Goal: Information Seeking & Learning: Learn about a topic

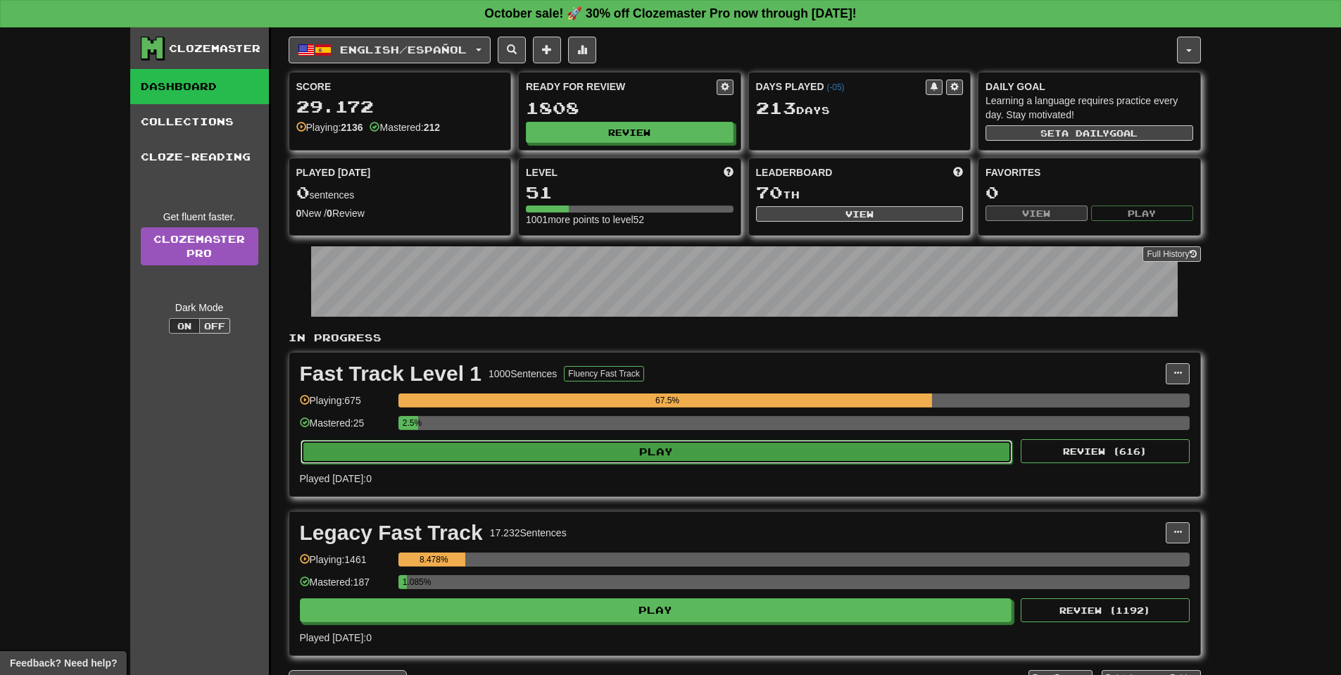
click at [671, 443] on button "Play" at bounding box center [657, 452] width 712 height 24
select select "**"
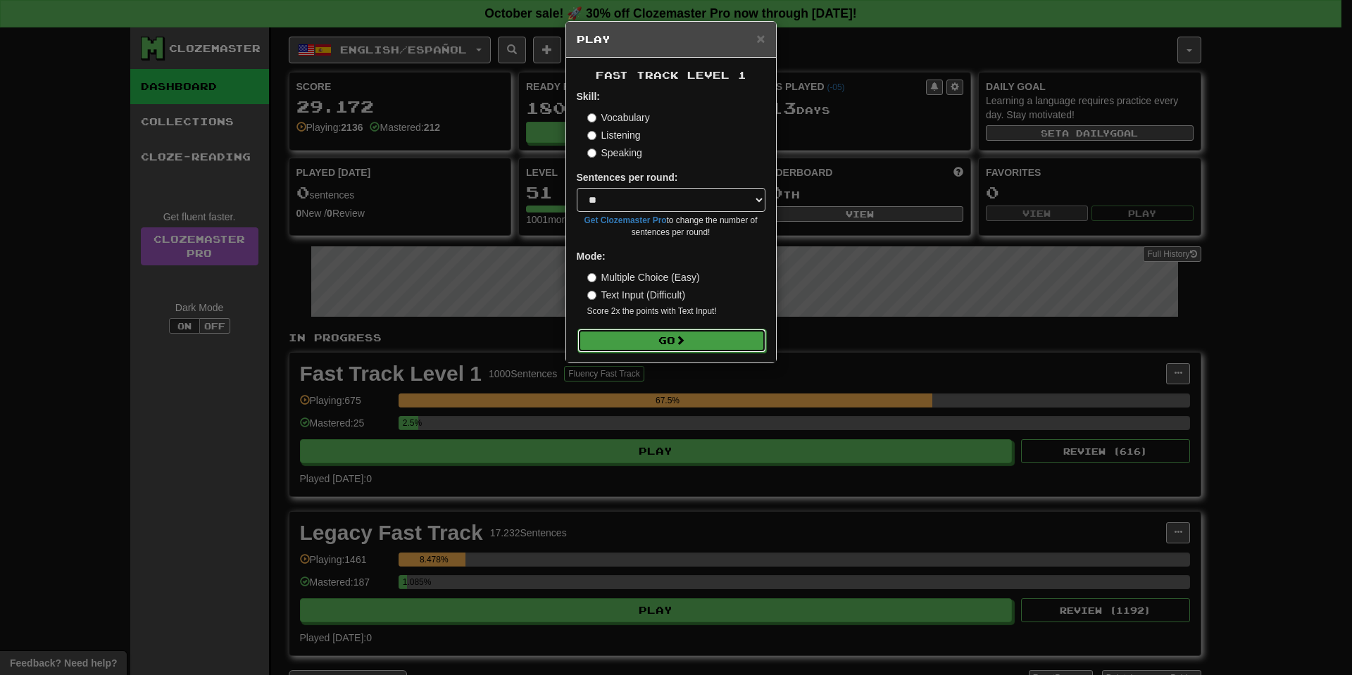
click at [661, 336] on button "Go" at bounding box center [671, 341] width 189 height 24
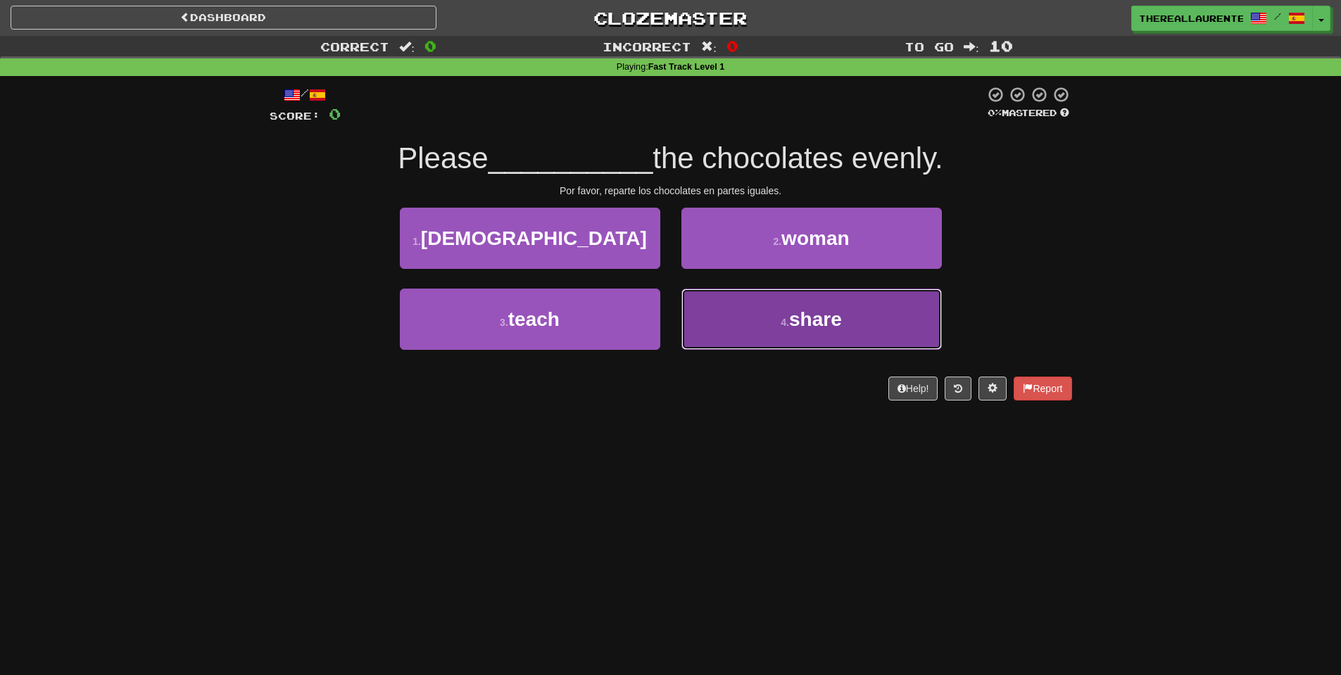
click at [744, 334] on button "4 . share" at bounding box center [811, 319] width 260 height 61
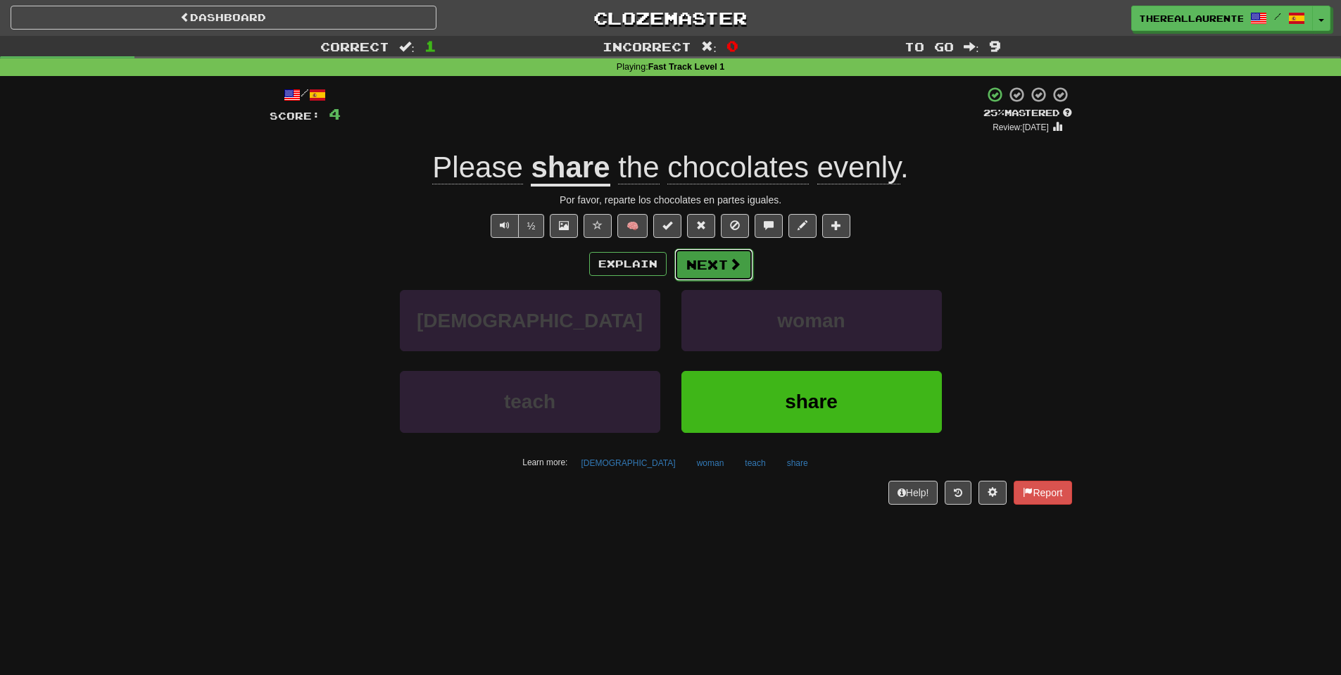
click at [722, 265] on button "Next" at bounding box center [713, 264] width 79 height 32
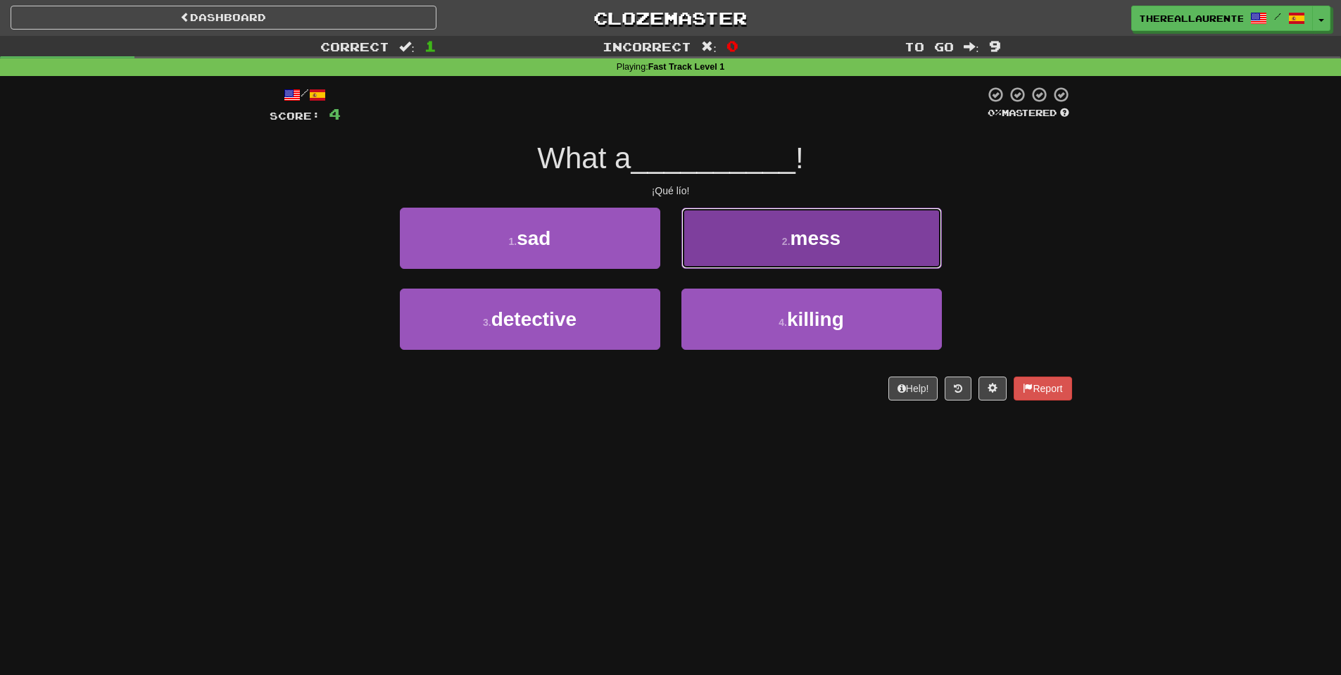
click at [817, 244] on span "mess" at bounding box center [816, 238] width 51 height 22
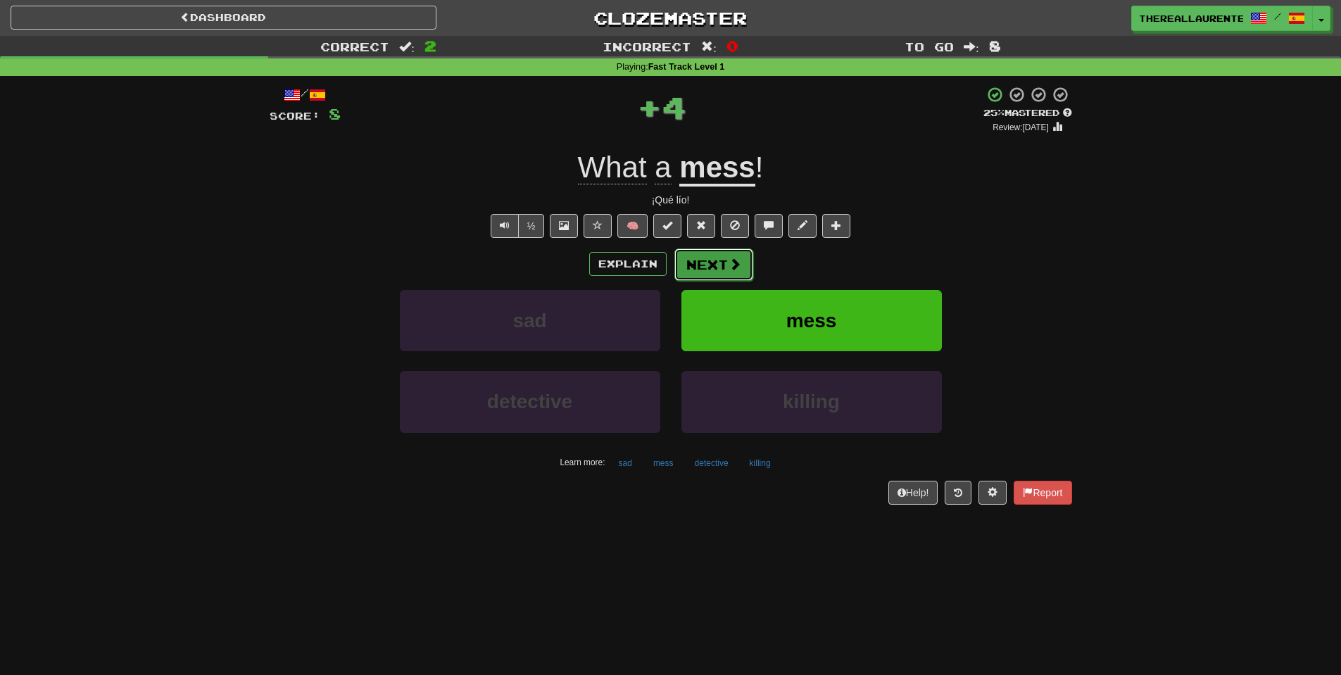
click at [716, 271] on button "Next" at bounding box center [713, 264] width 79 height 32
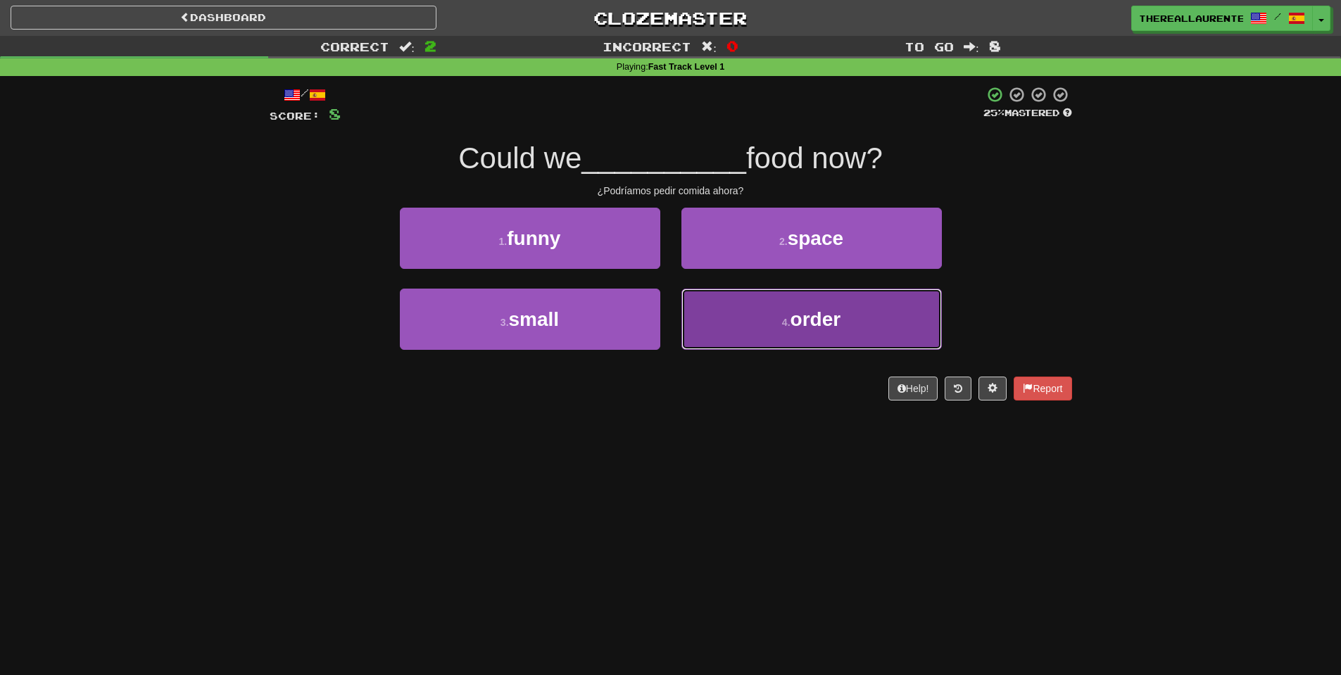
click at [771, 345] on button "4 . order" at bounding box center [811, 319] width 260 height 61
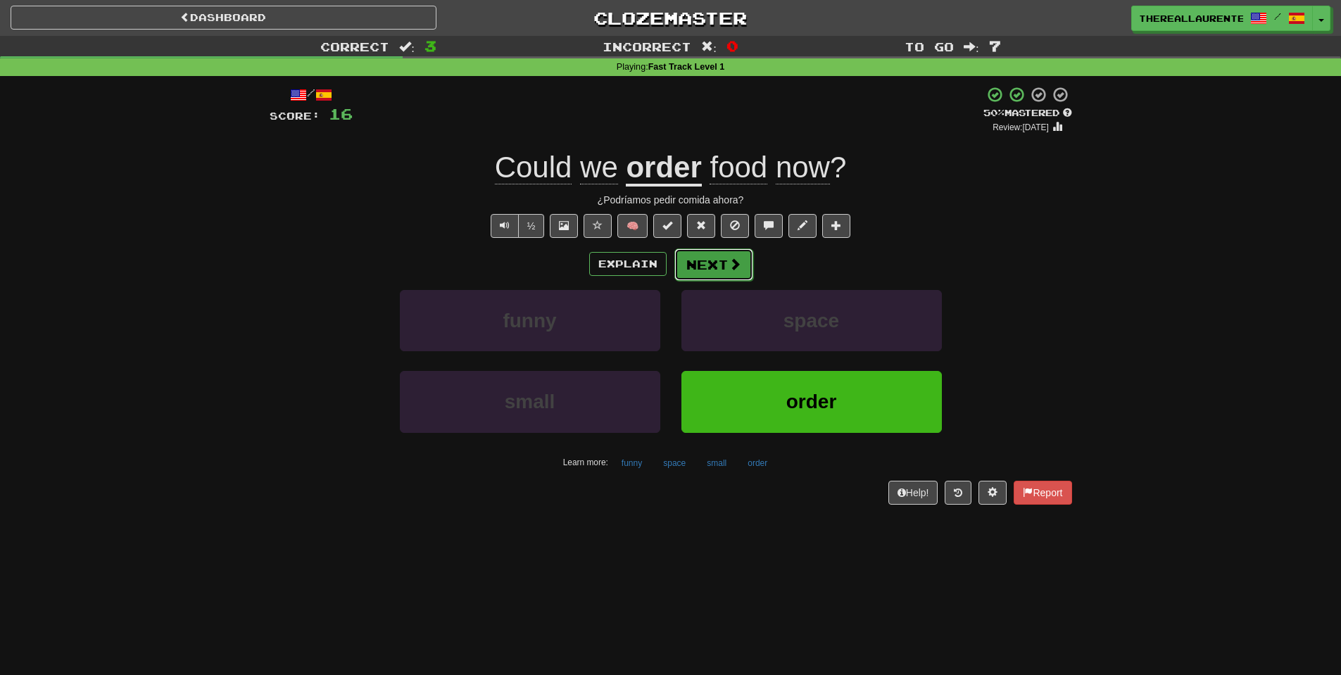
click at [712, 262] on button "Next" at bounding box center [713, 264] width 79 height 32
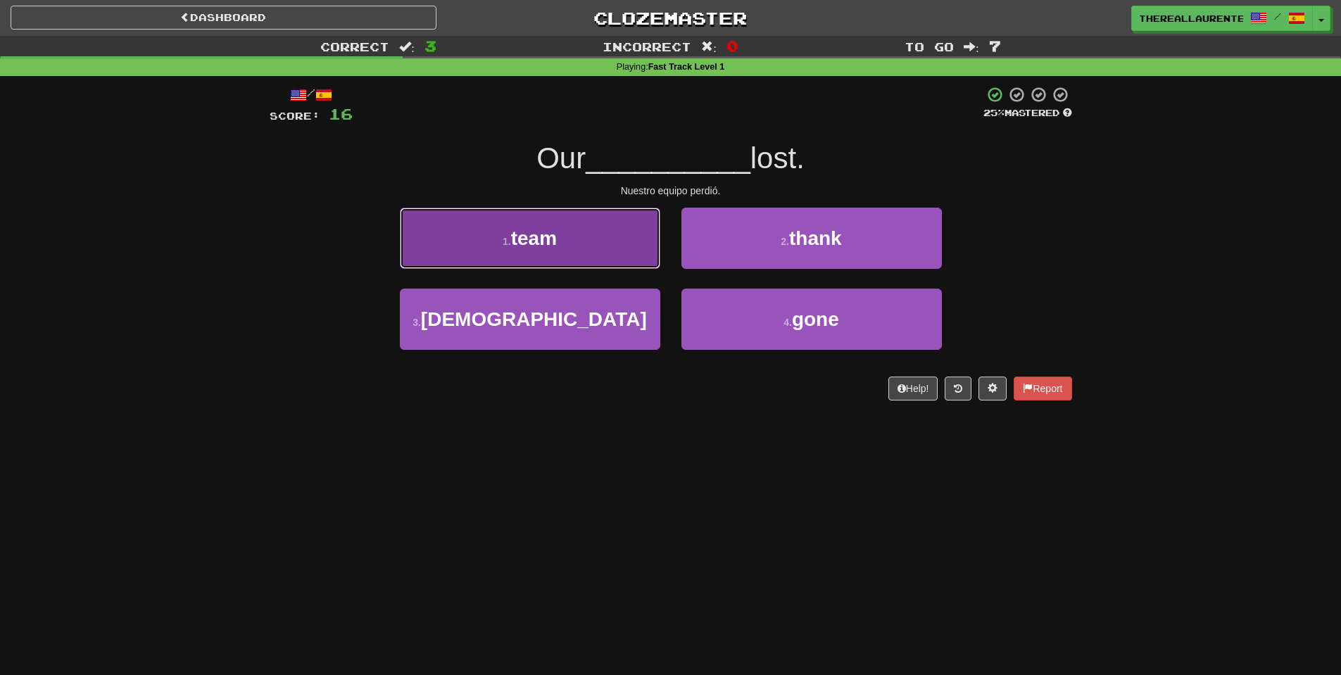
click at [580, 264] on button "1 . team" at bounding box center [530, 238] width 260 height 61
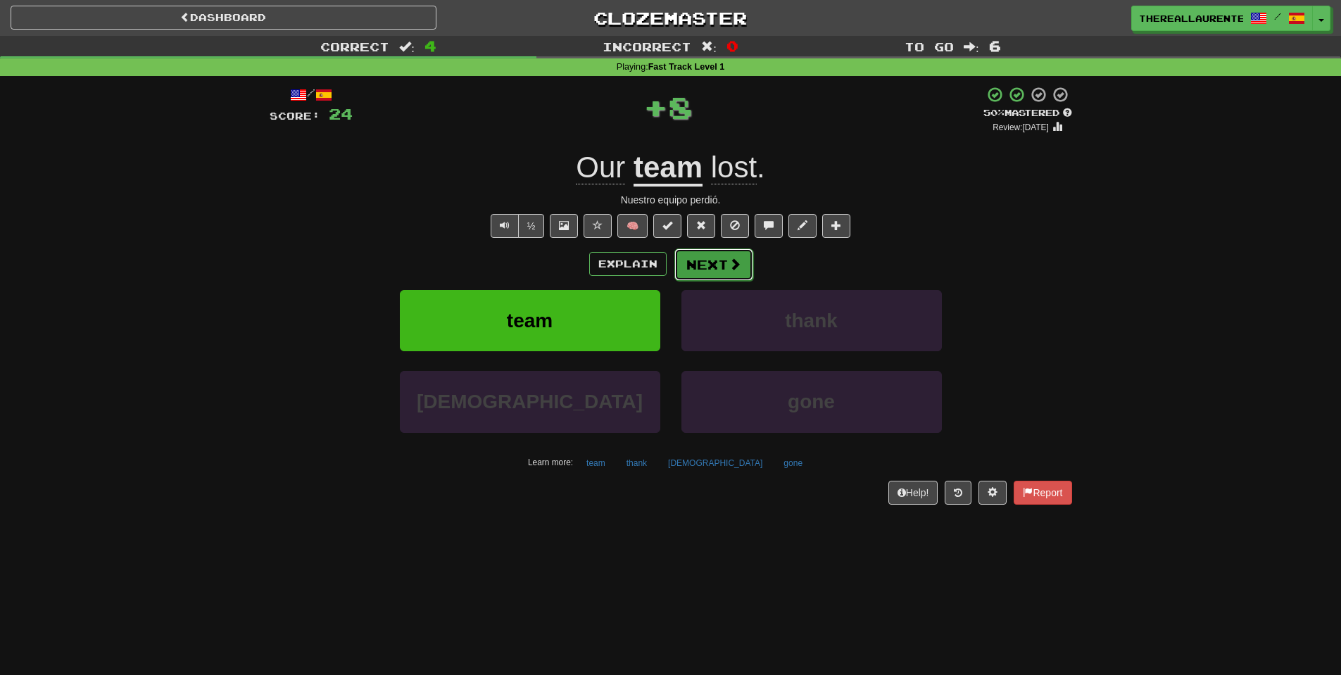
click at [729, 261] on span at bounding box center [735, 264] width 13 height 13
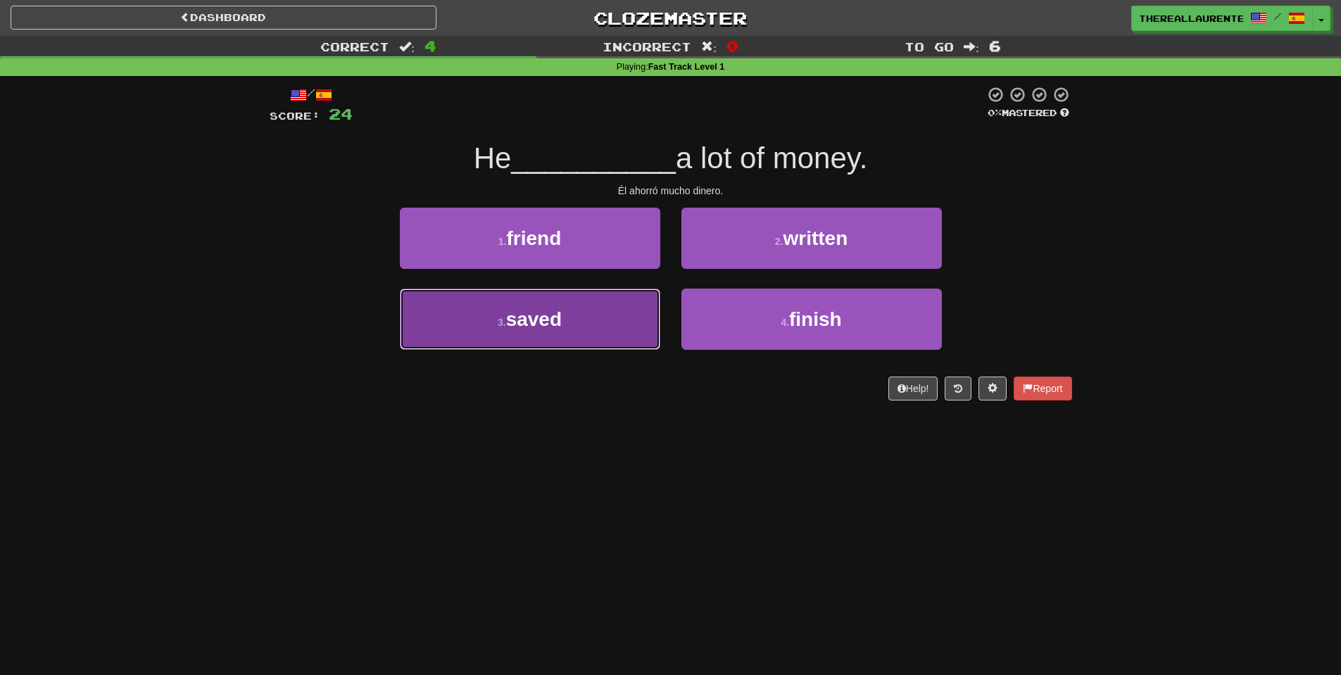
click at [581, 336] on button "3 . saved" at bounding box center [530, 319] width 260 height 61
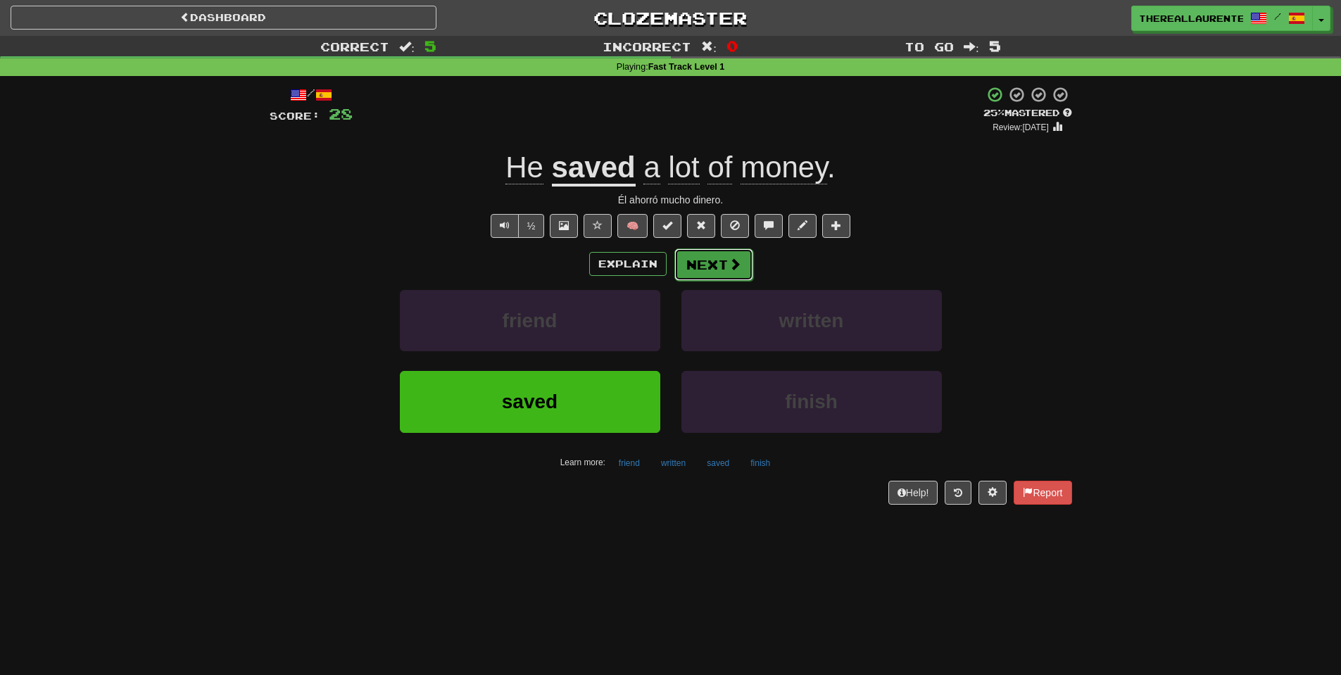
click at [707, 272] on button "Next" at bounding box center [713, 264] width 79 height 32
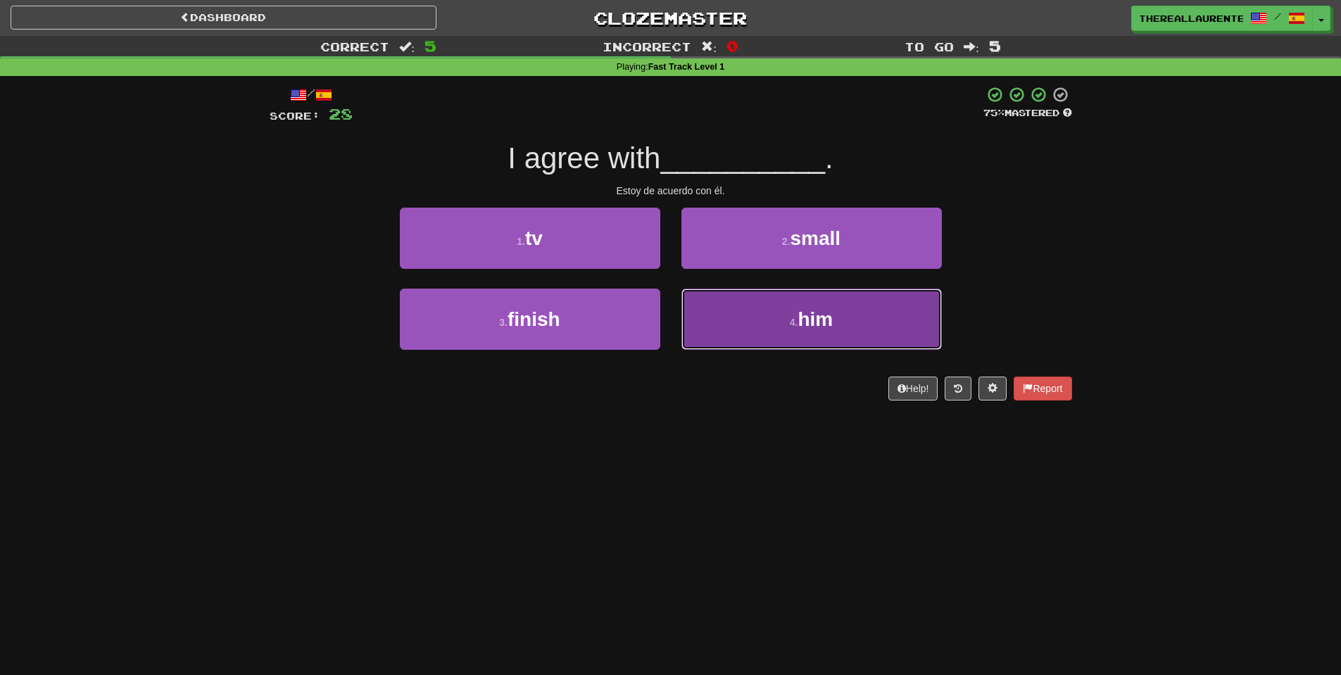
click at [808, 338] on button "4 . him" at bounding box center [811, 319] width 260 height 61
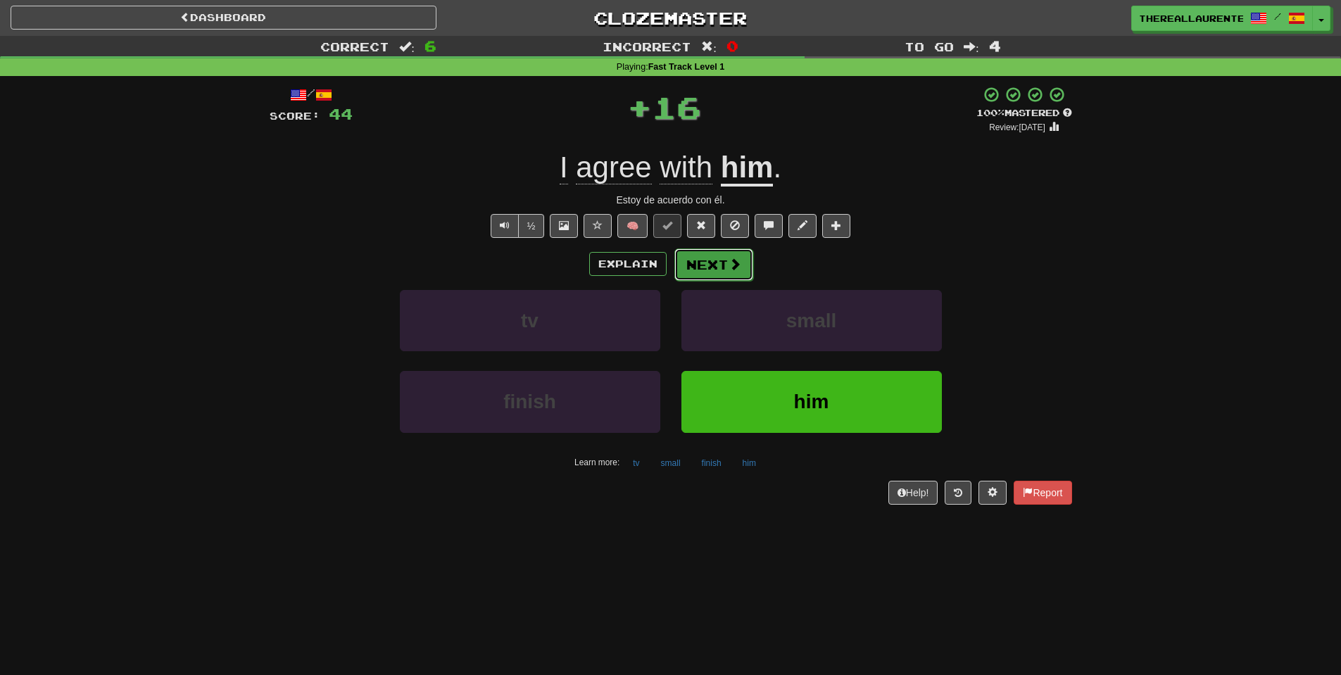
click at [729, 269] on span at bounding box center [735, 264] width 13 height 13
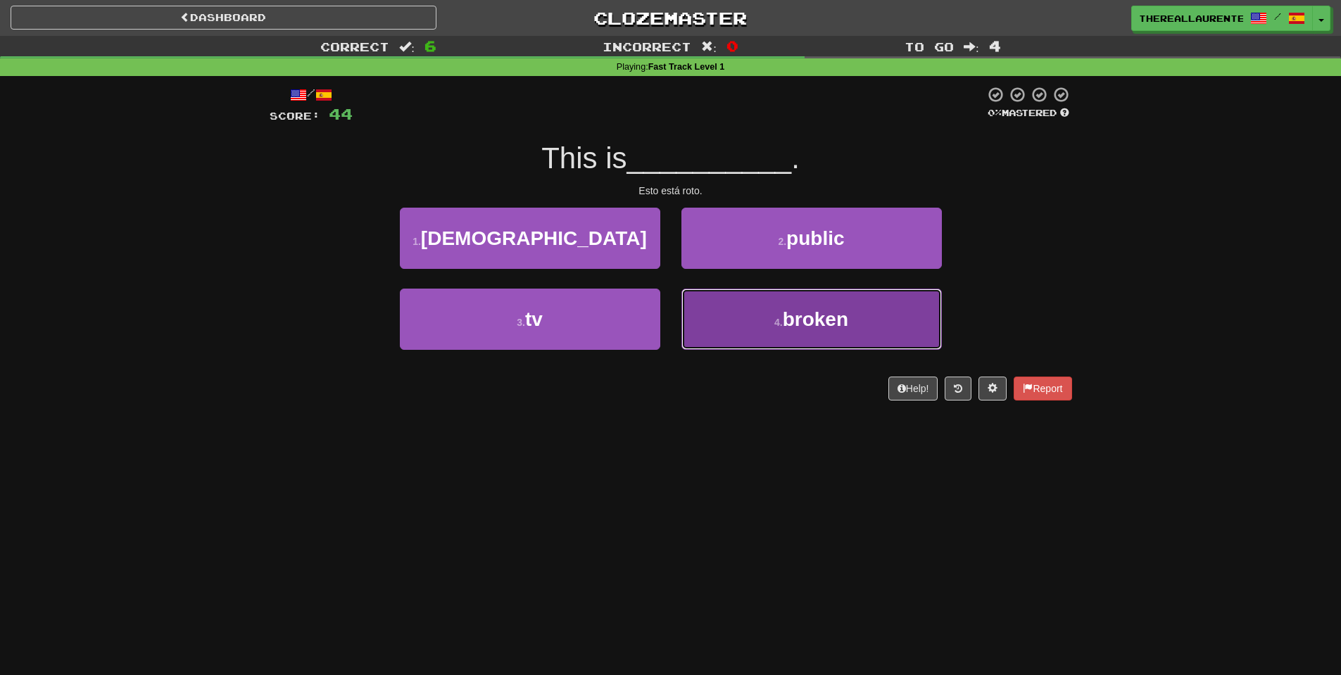
click at [800, 335] on button "4 . broken" at bounding box center [811, 319] width 260 height 61
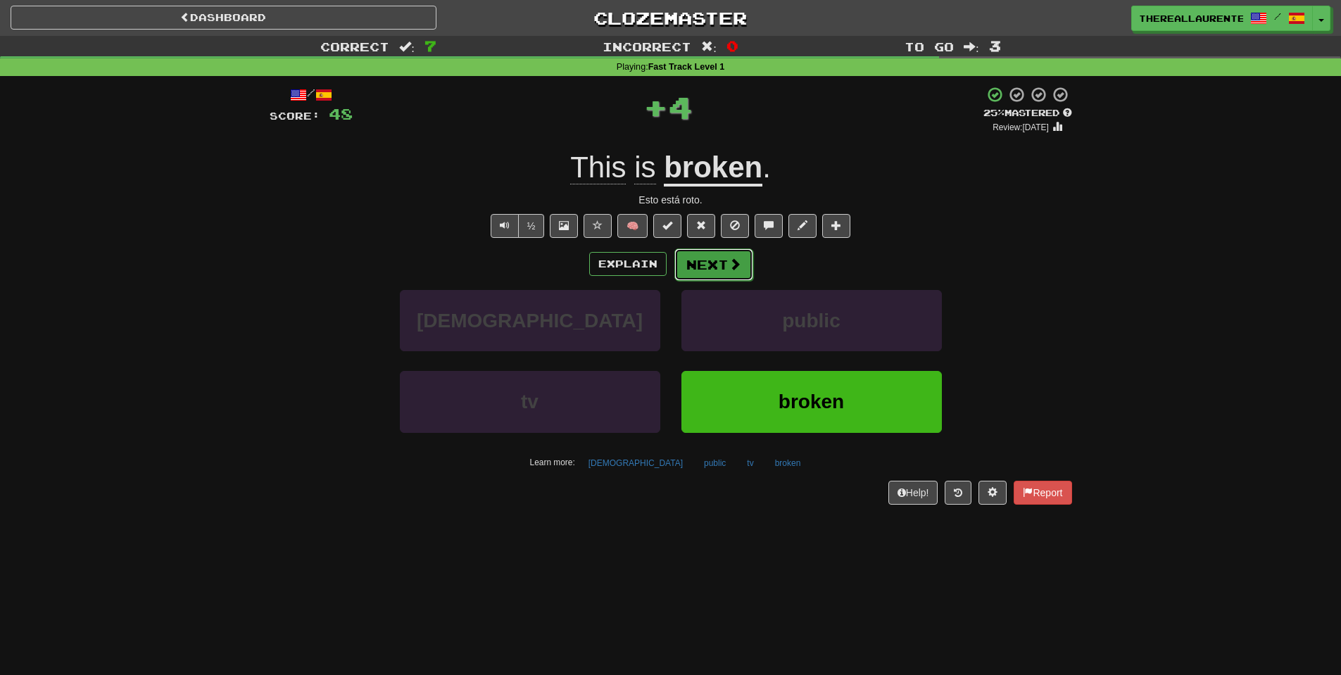
click at [713, 277] on button "Next" at bounding box center [713, 264] width 79 height 32
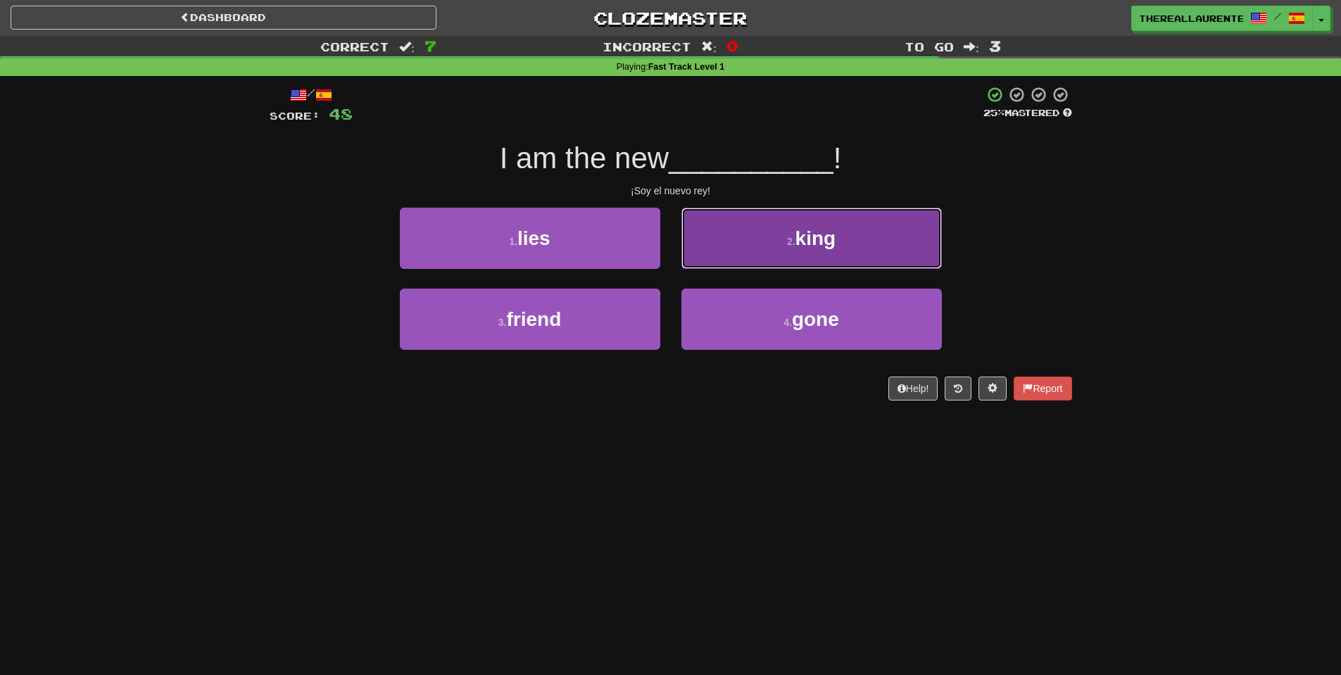
click at [774, 239] on button "2 . king" at bounding box center [811, 238] width 260 height 61
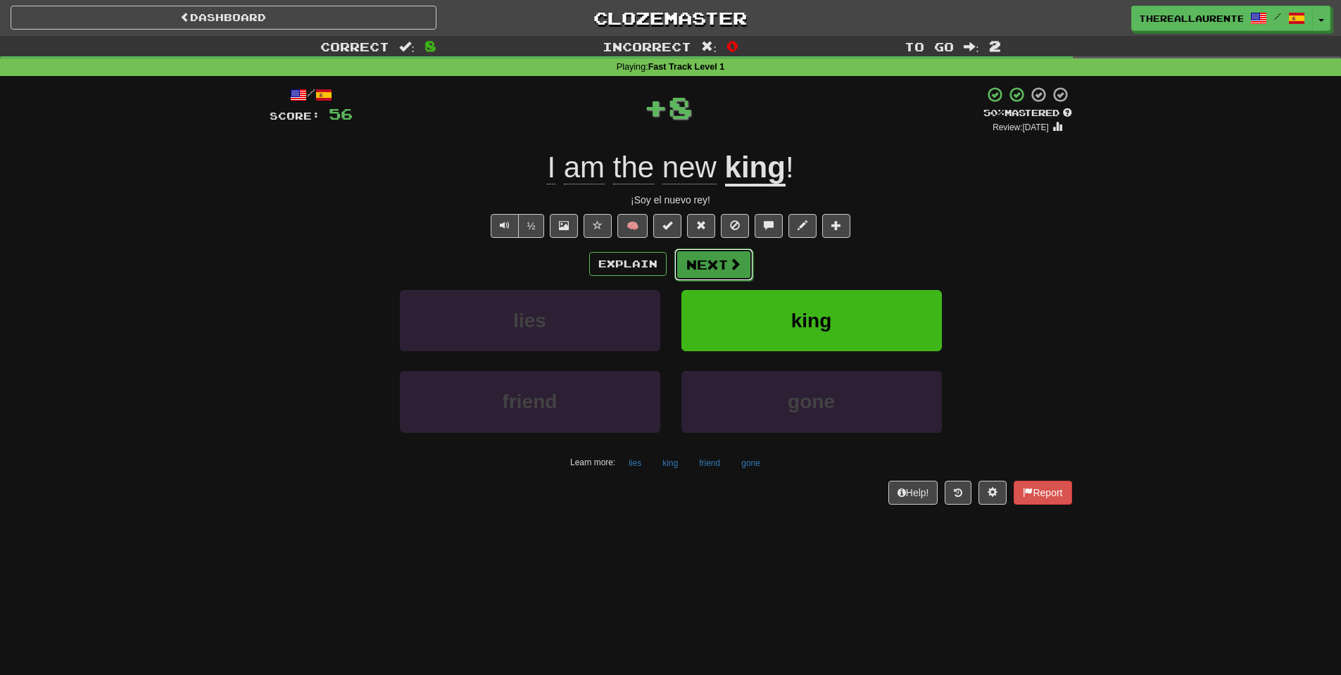
click at [708, 258] on button "Next" at bounding box center [713, 264] width 79 height 32
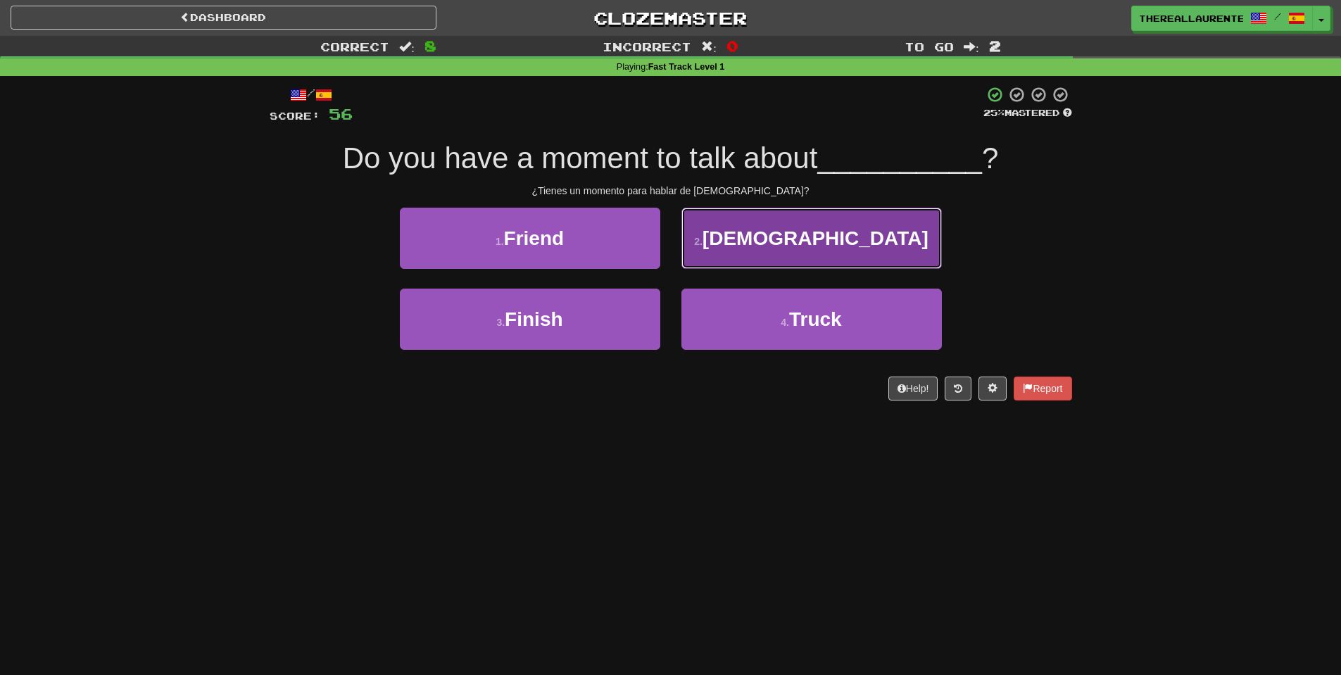
click at [803, 215] on button "2 . [DEMOGRAPHIC_DATA]" at bounding box center [811, 238] width 260 height 61
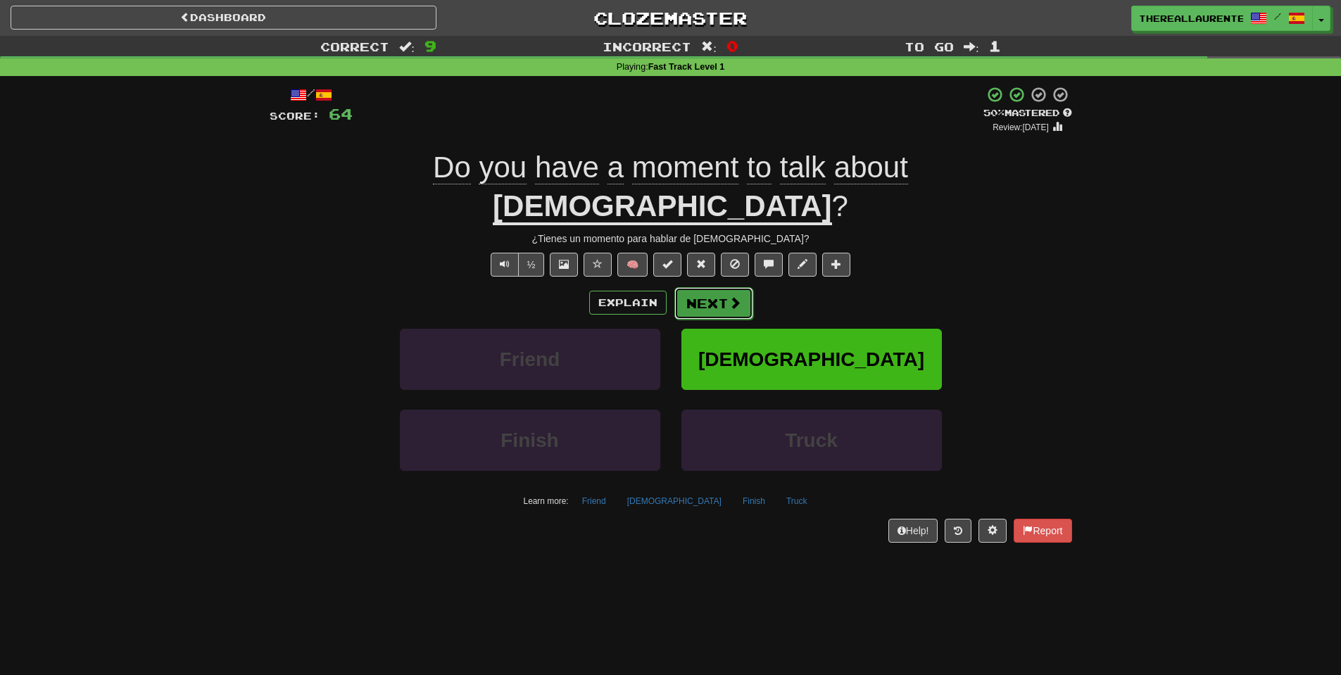
click at [707, 287] on button "Next" at bounding box center [713, 303] width 79 height 32
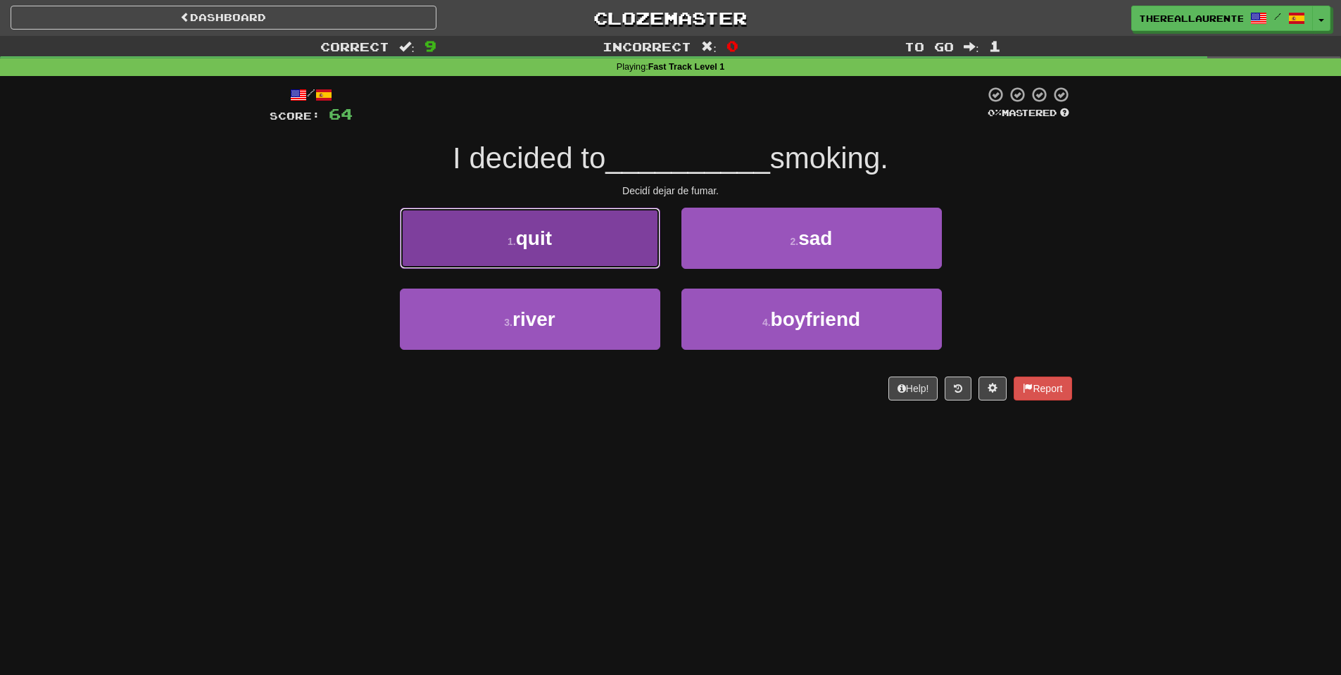
click at [547, 246] on span "quit" at bounding box center [534, 238] width 36 height 22
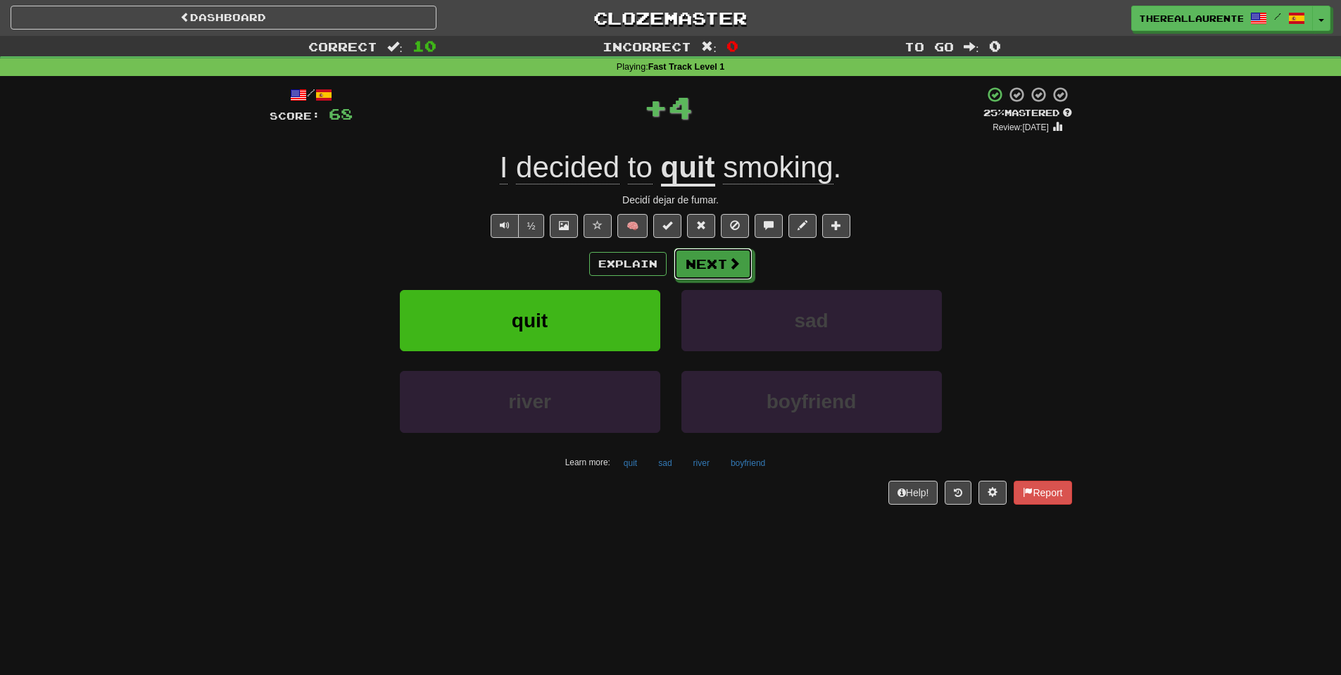
click at [722, 262] on button "Next" at bounding box center [713, 264] width 79 height 32
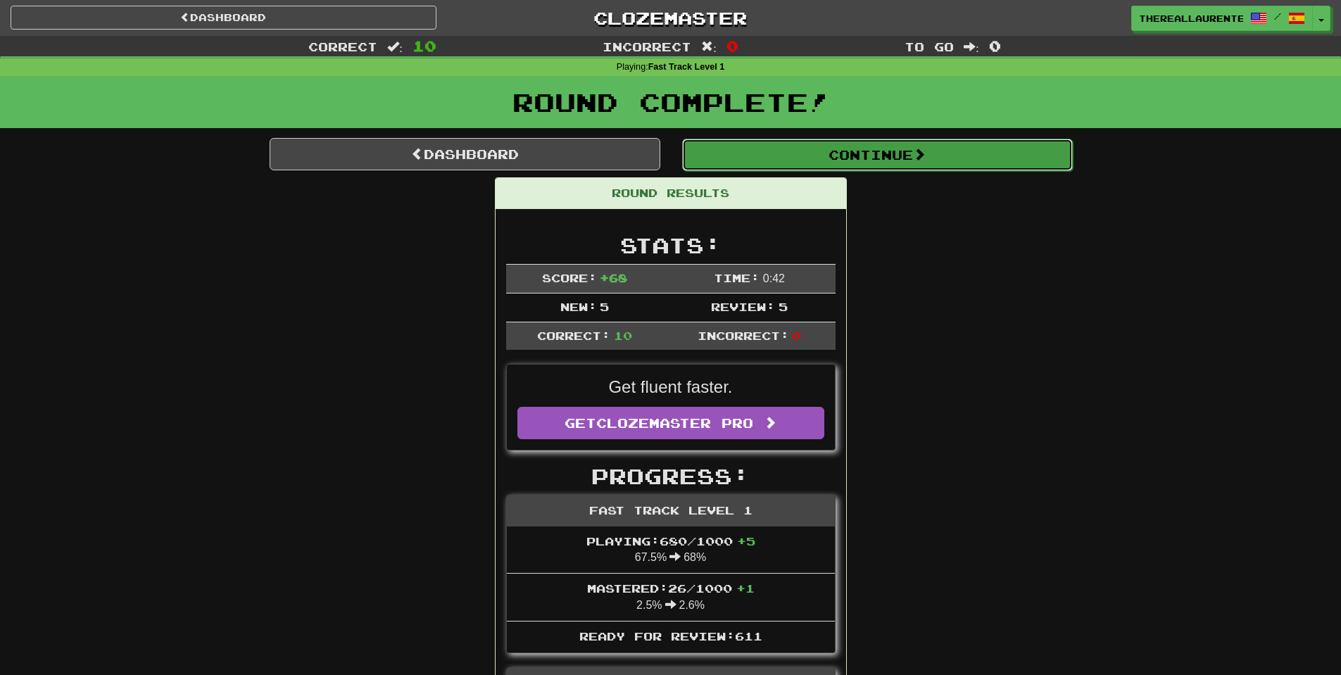
click at [889, 161] on button "Continue" at bounding box center [877, 155] width 391 height 32
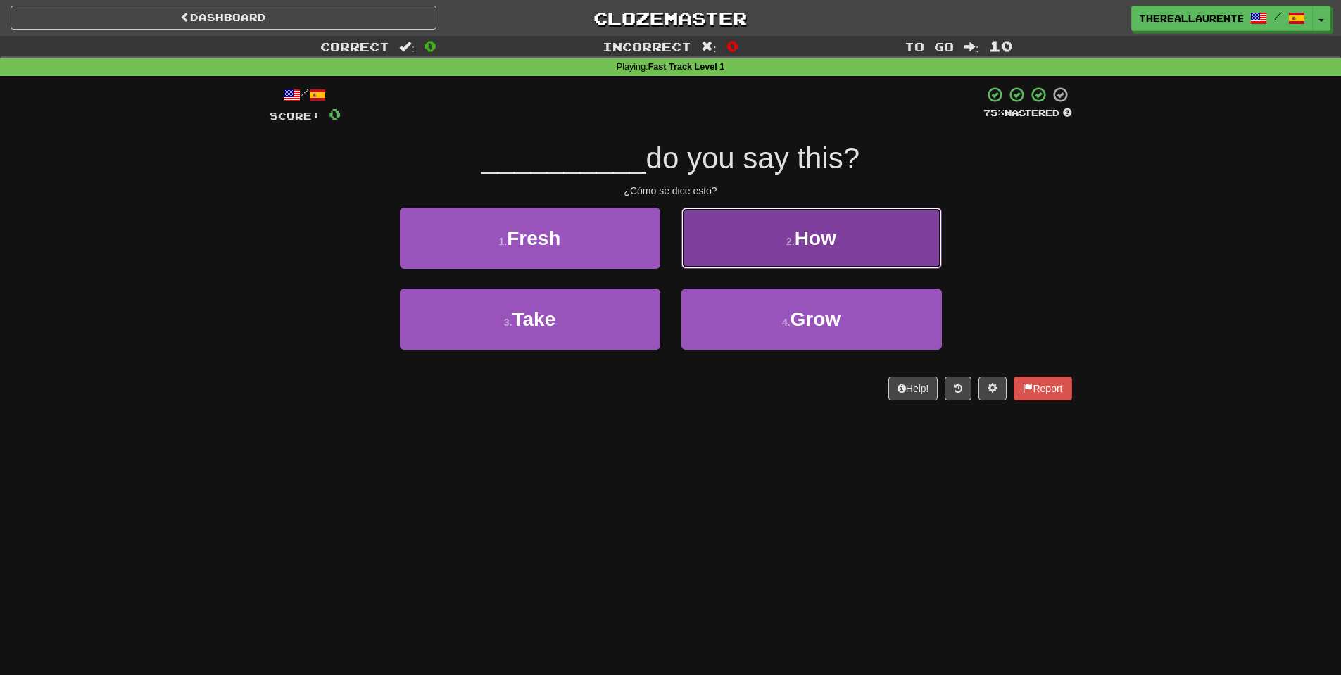
click at [818, 237] on span "How" at bounding box center [816, 238] width 42 height 22
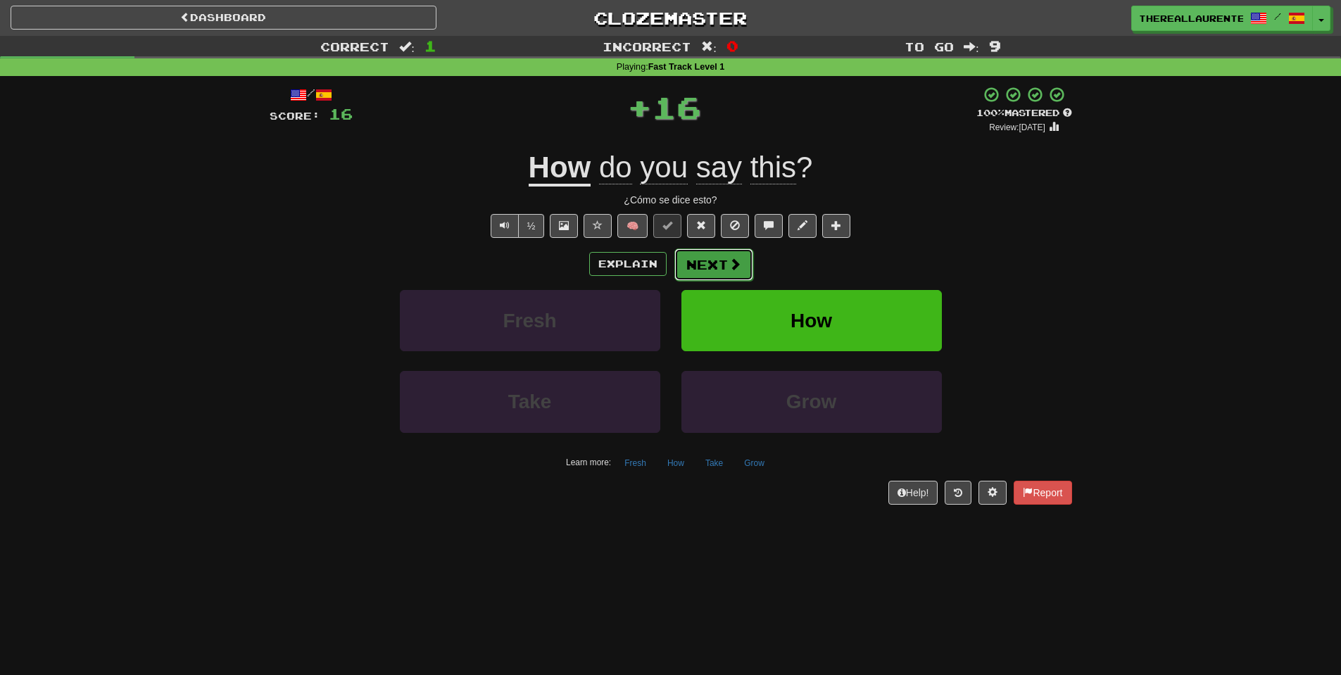
click at [715, 250] on button "Next" at bounding box center [713, 264] width 79 height 32
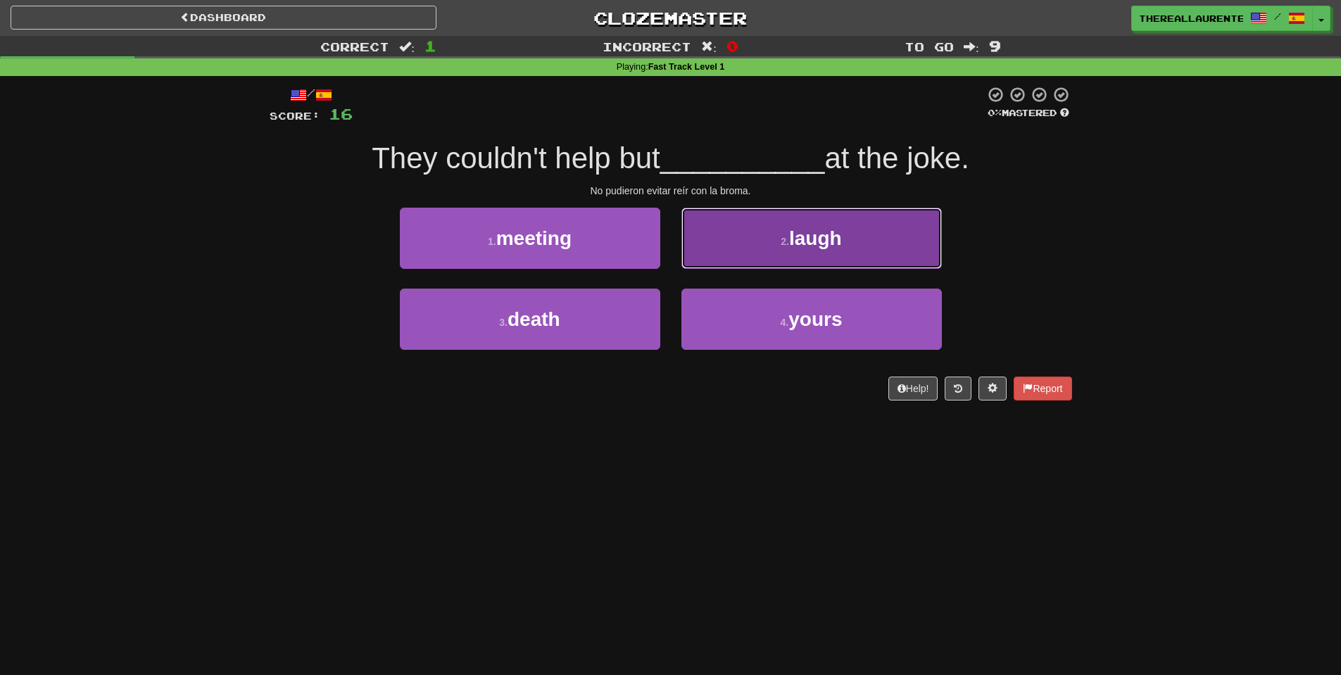
click at [798, 249] on span "laugh" at bounding box center [815, 238] width 53 height 22
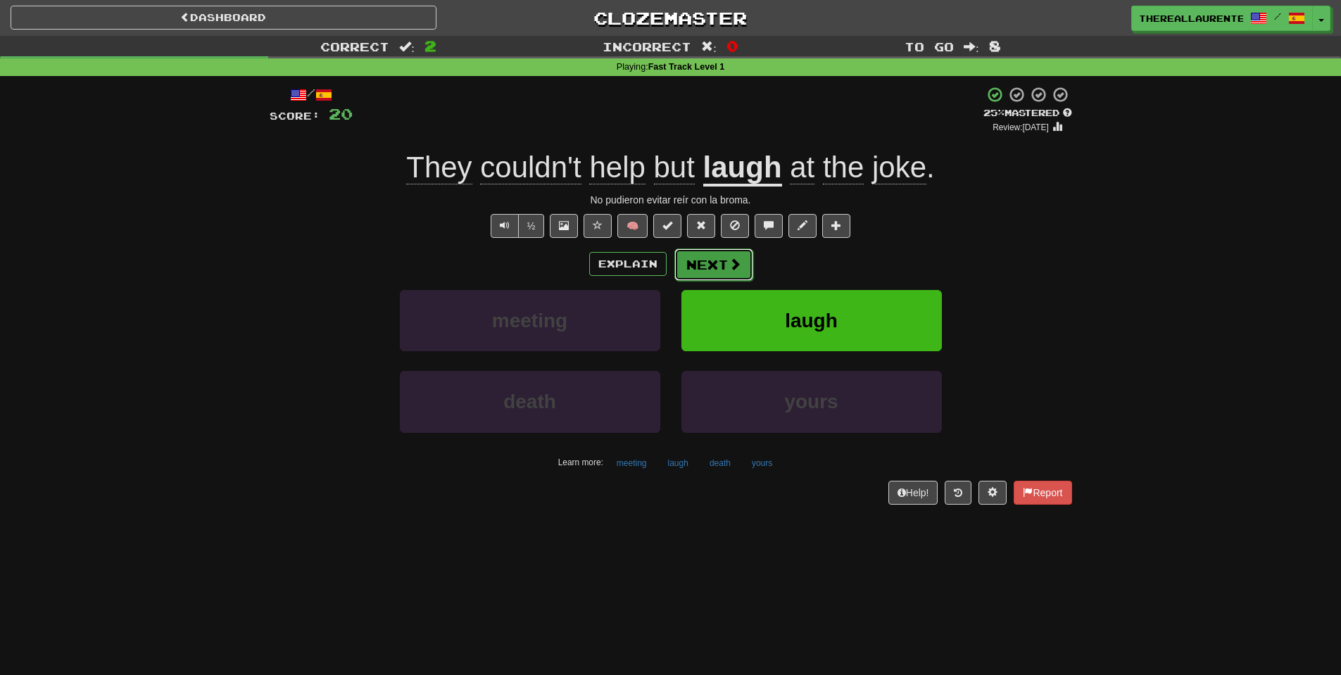
click at [724, 271] on button "Next" at bounding box center [713, 264] width 79 height 32
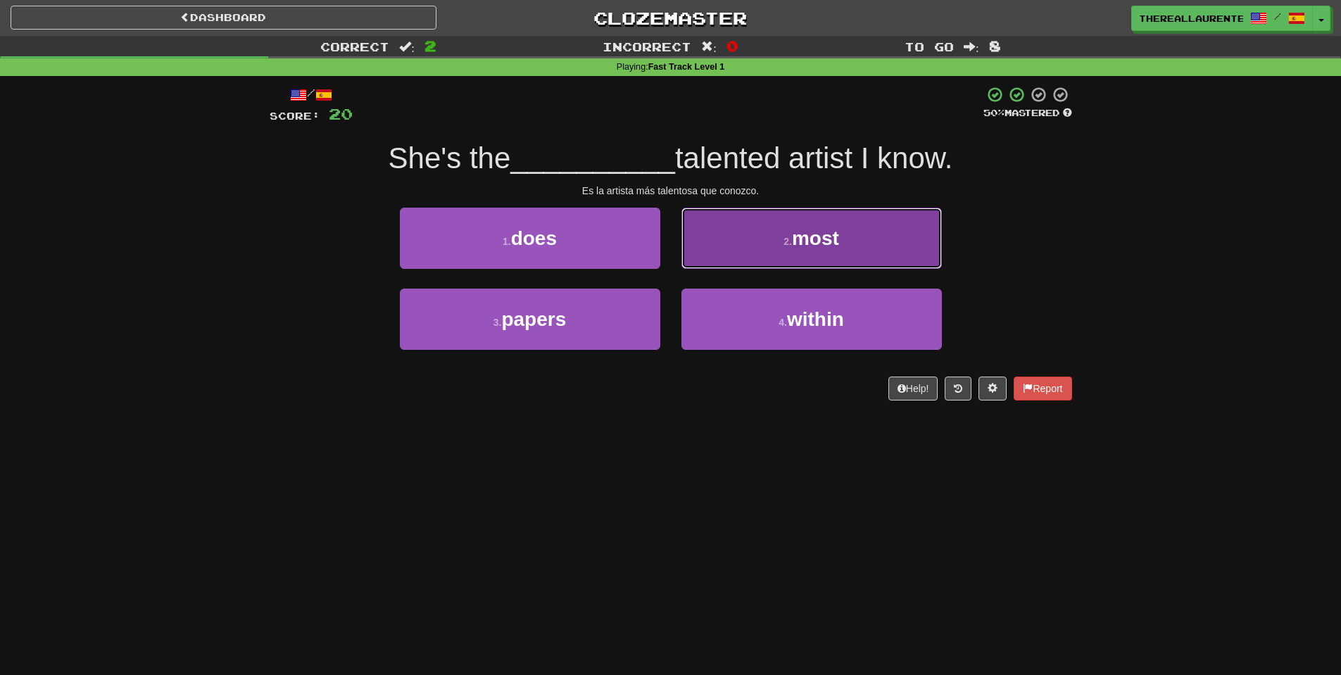
click at [803, 253] on button "2 . most" at bounding box center [811, 238] width 260 height 61
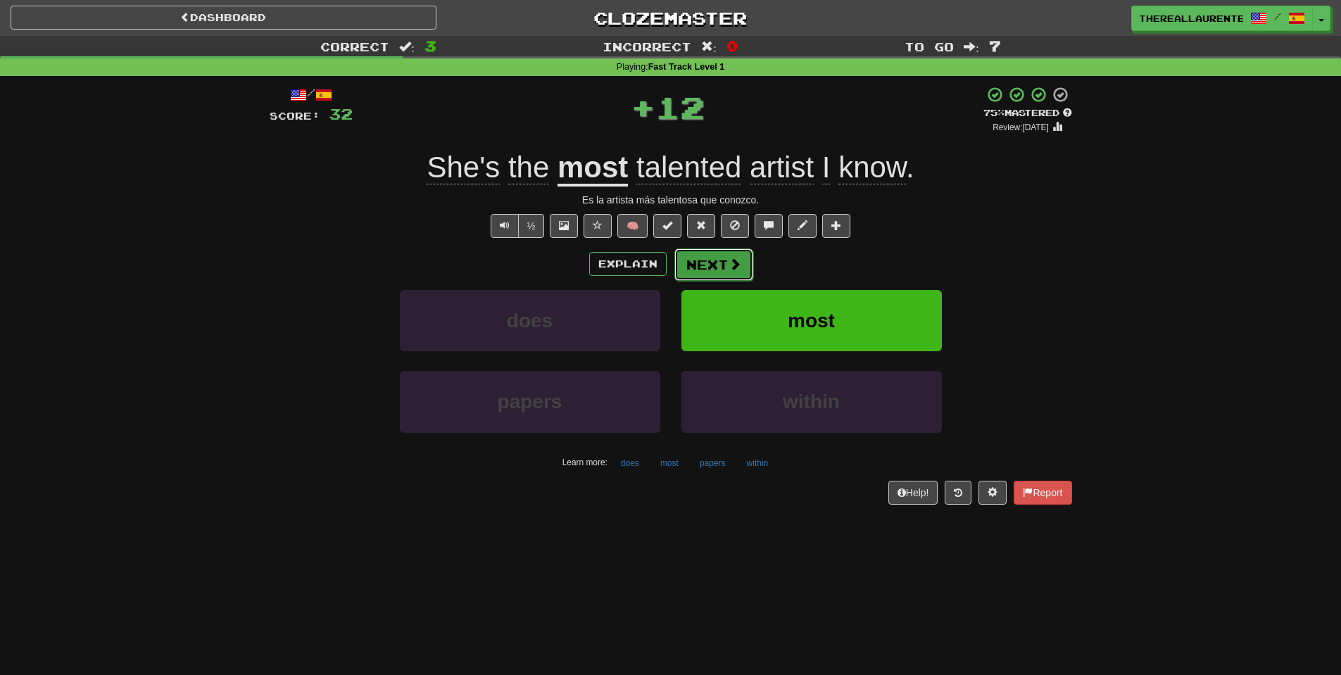
click at [703, 265] on button "Next" at bounding box center [713, 264] width 79 height 32
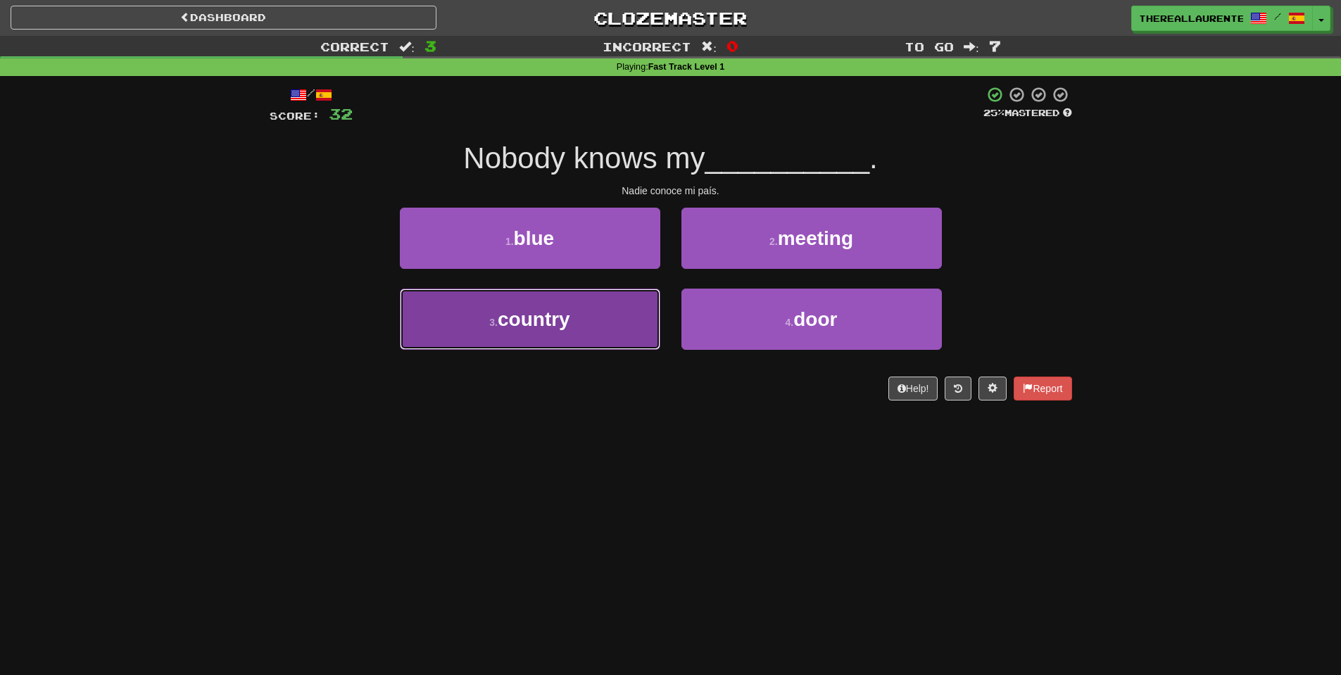
click at [539, 329] on span "country" at bounding box center [534, 319] width 73 height 22
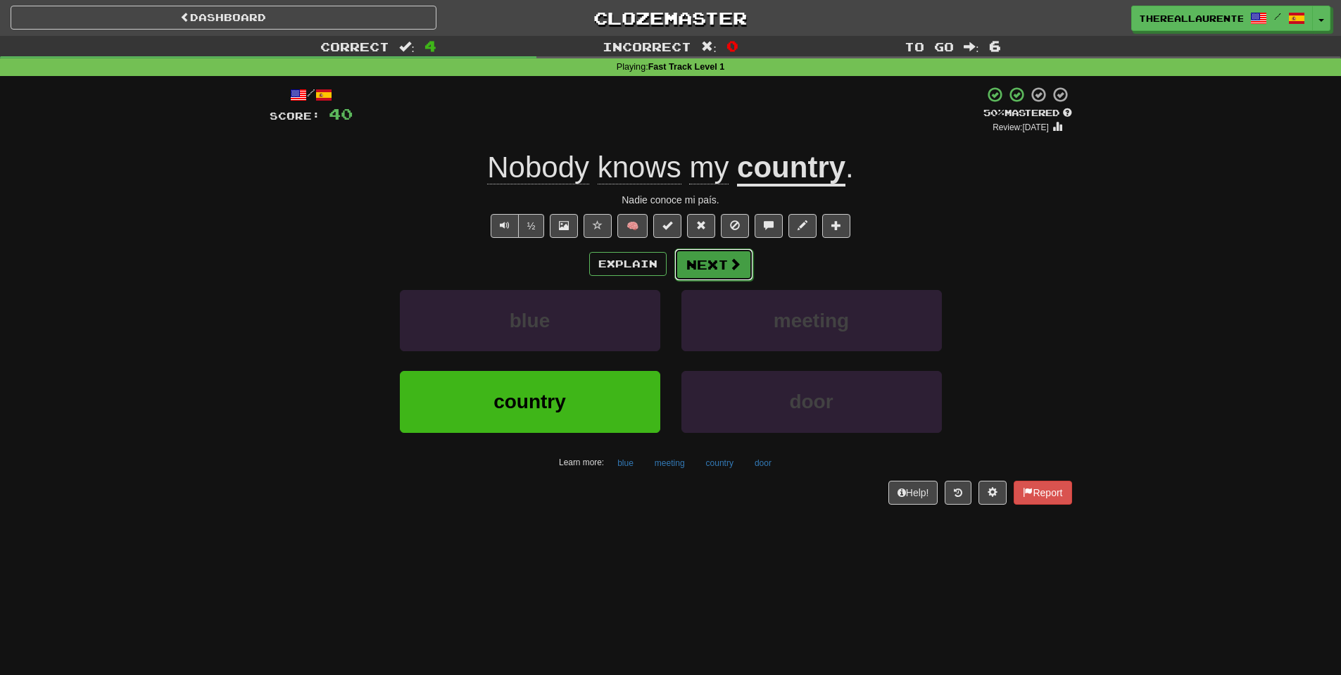
click at [723, 267] on button "Next" at bounding box center [713, 264] width 79 height 32
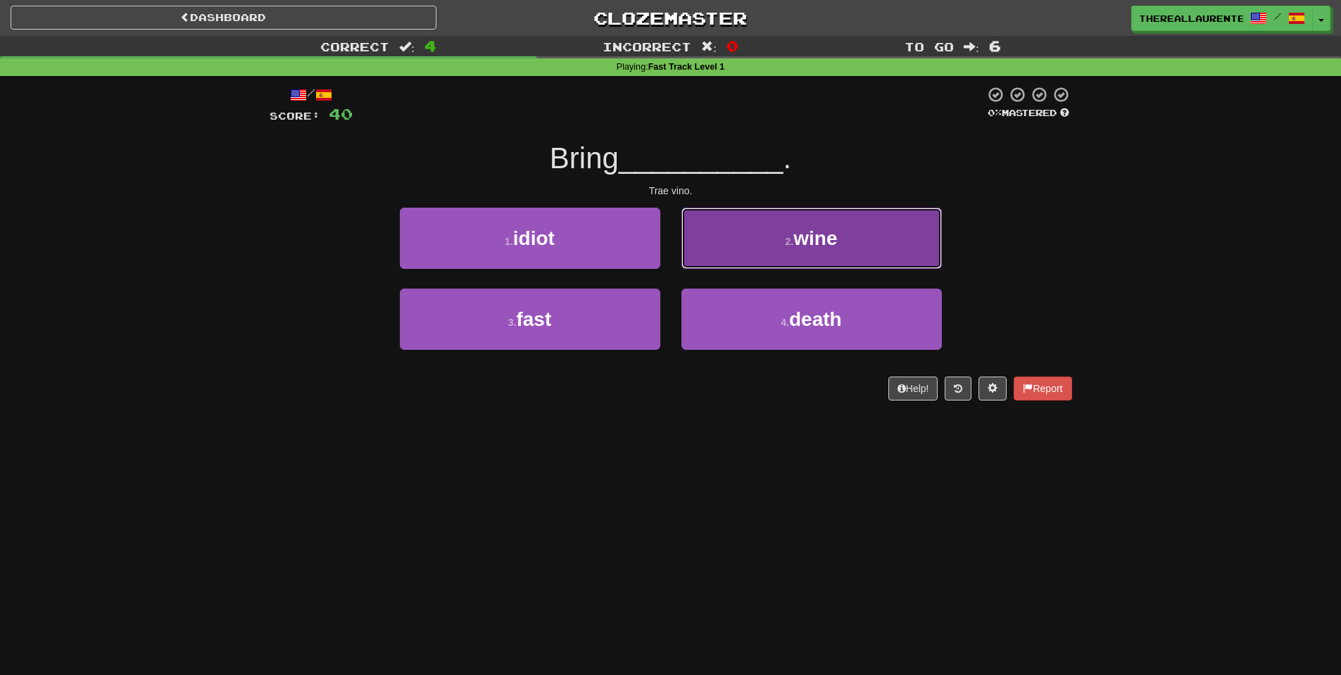
click at [814, 249] on span "wine" at bounding box center [815, 238] width 44 height 22
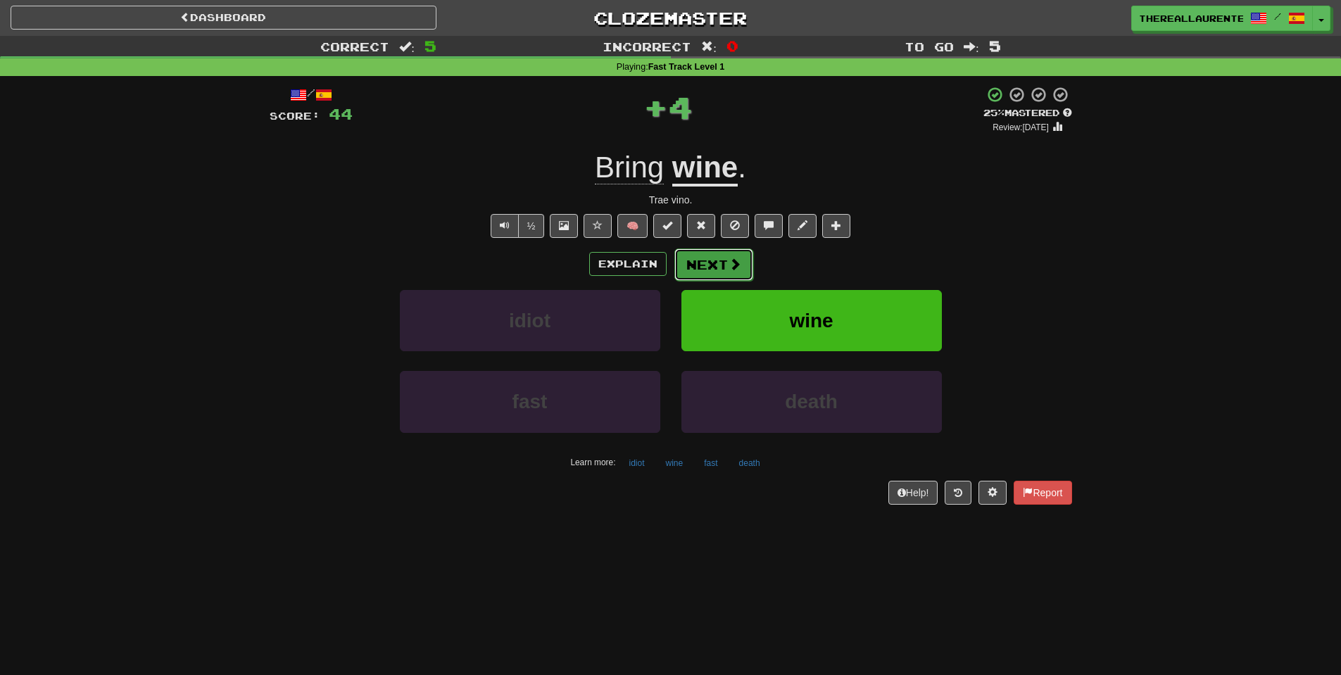
click at [709, 267] on button "Next" at bounding box center [713, 264] width 79 height 32
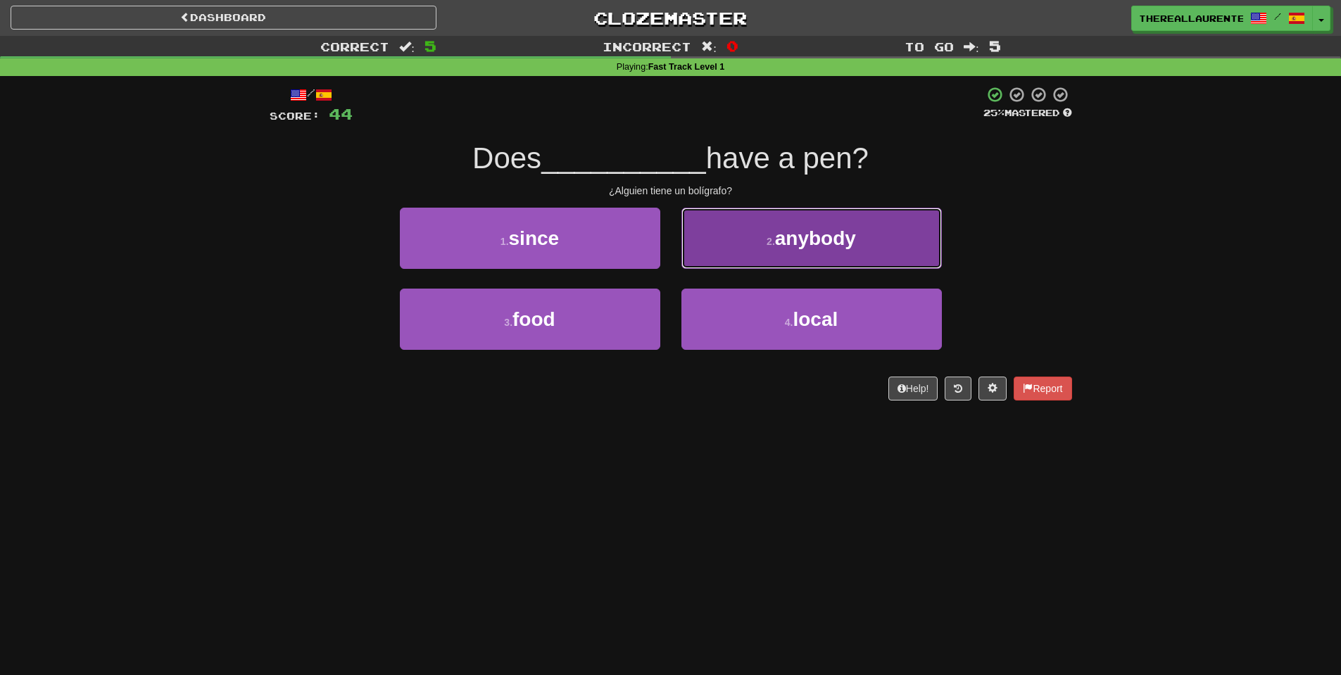
click at [835, 253] on button "2 . anybody" at bounding box center [811, 238] width 260 height 61
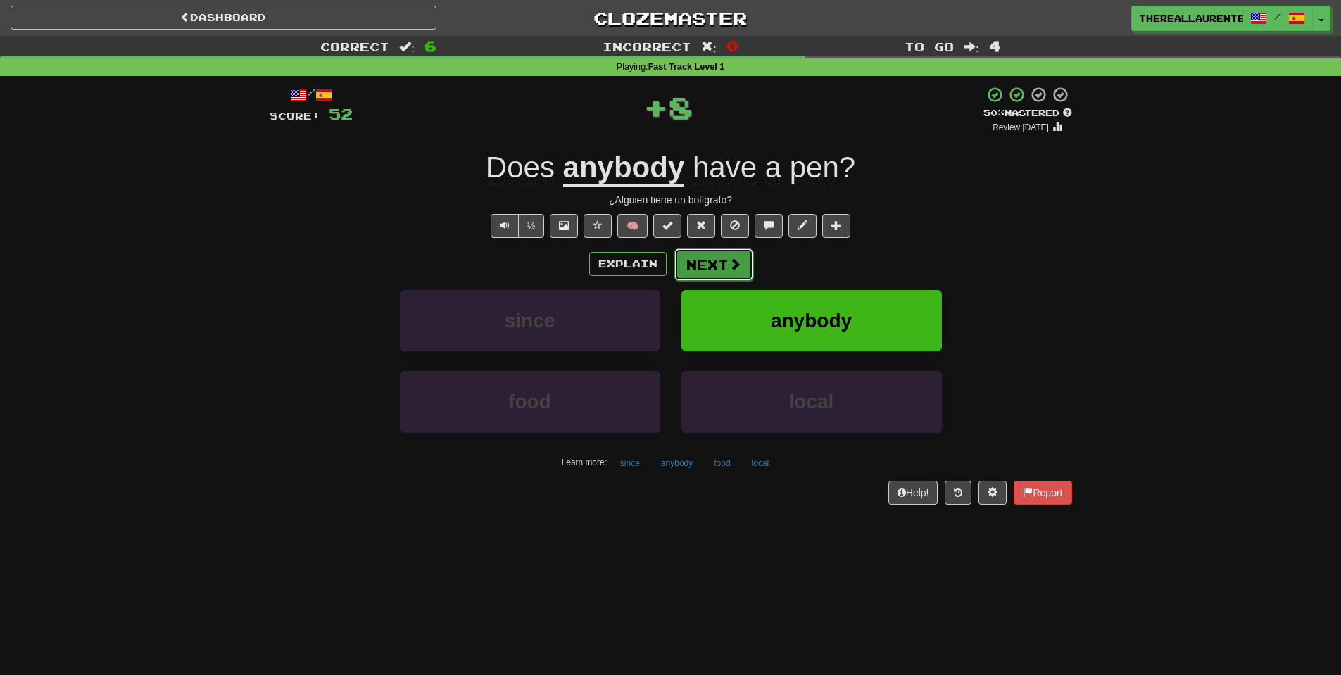
click at [719, 257] on button "Next" at bounding box center [713, 264] width 79 height 32
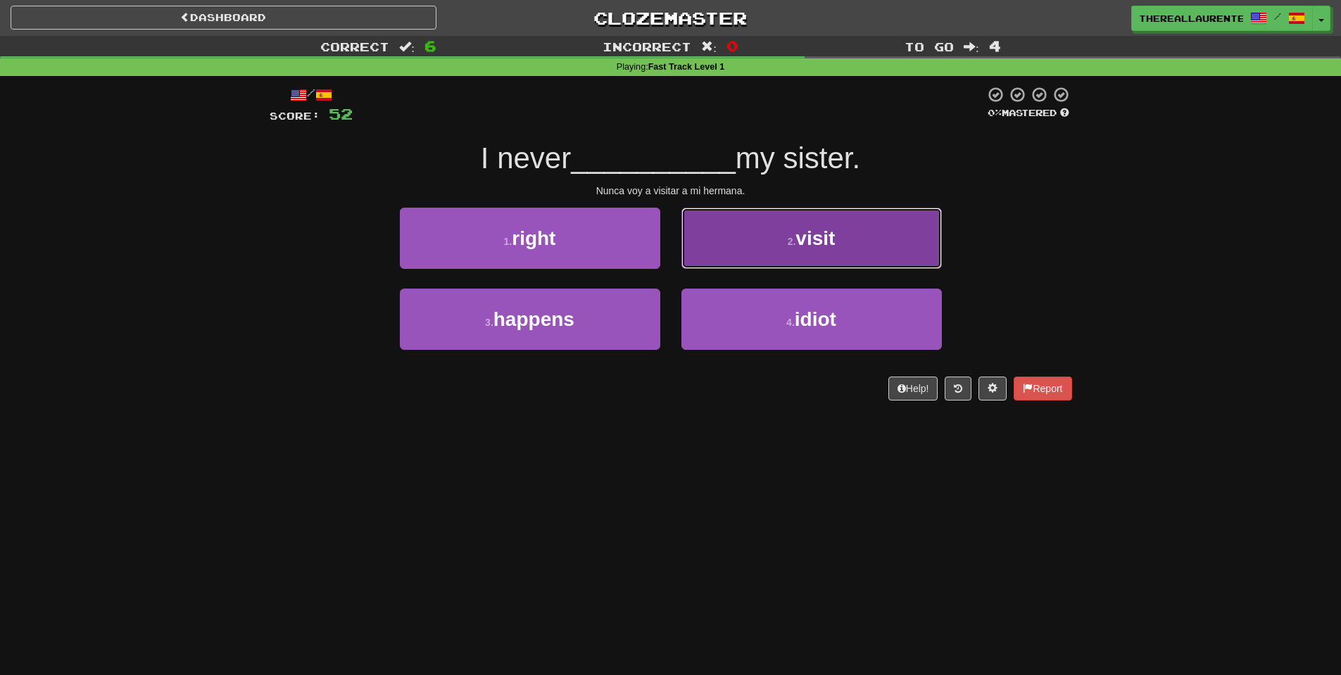
click at [822, 245] on span "visit" at bounding box center [814, 238] width 39 height 22
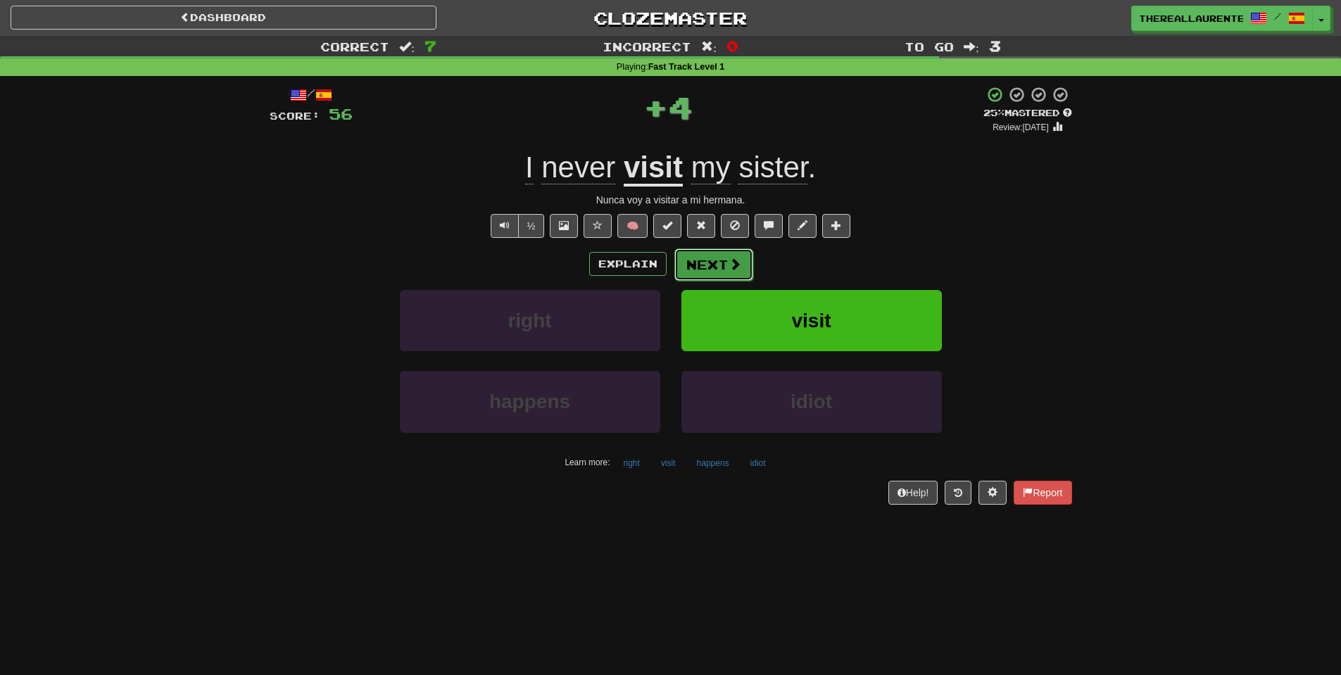
click at [704, 260] on button "Next" at bounding box center [713, 264] width 79 height 32
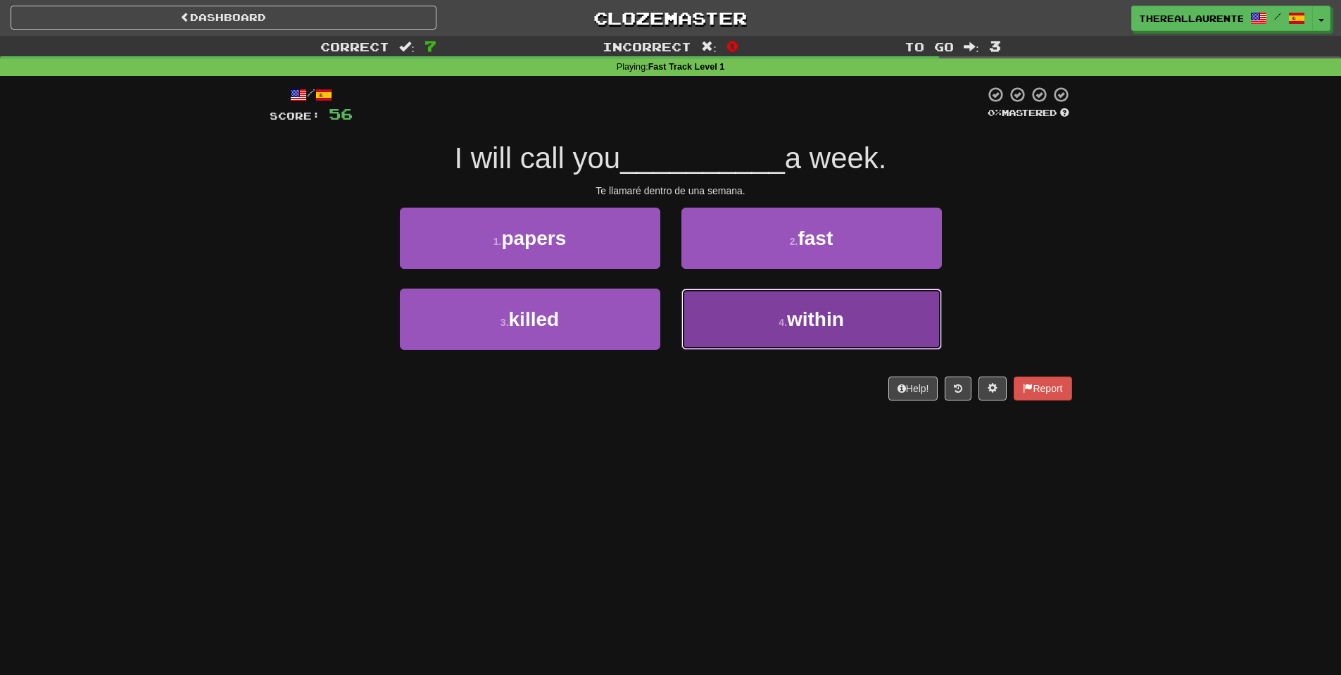
click at [794, 323] on span "within" at bounding box center [815, 319] width 57 height 22
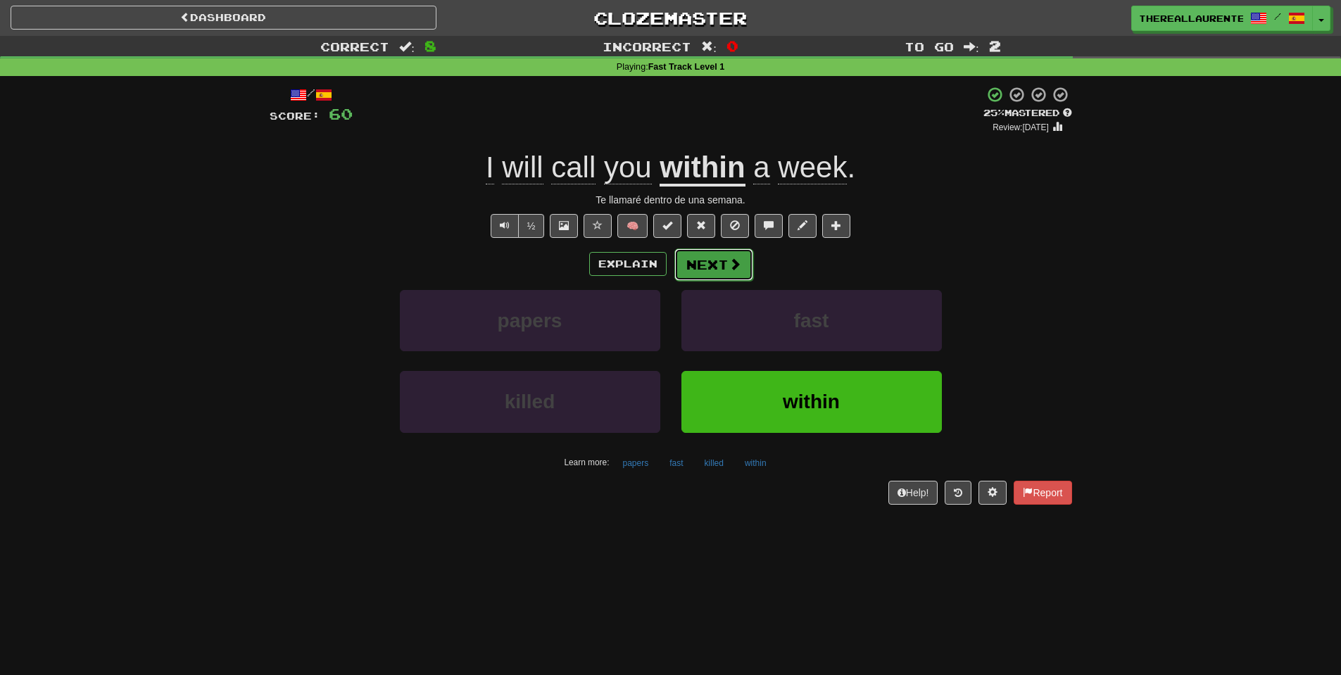
click at [713, 264] on button "Next" at bounding box center [713, 264] width 79 height 32
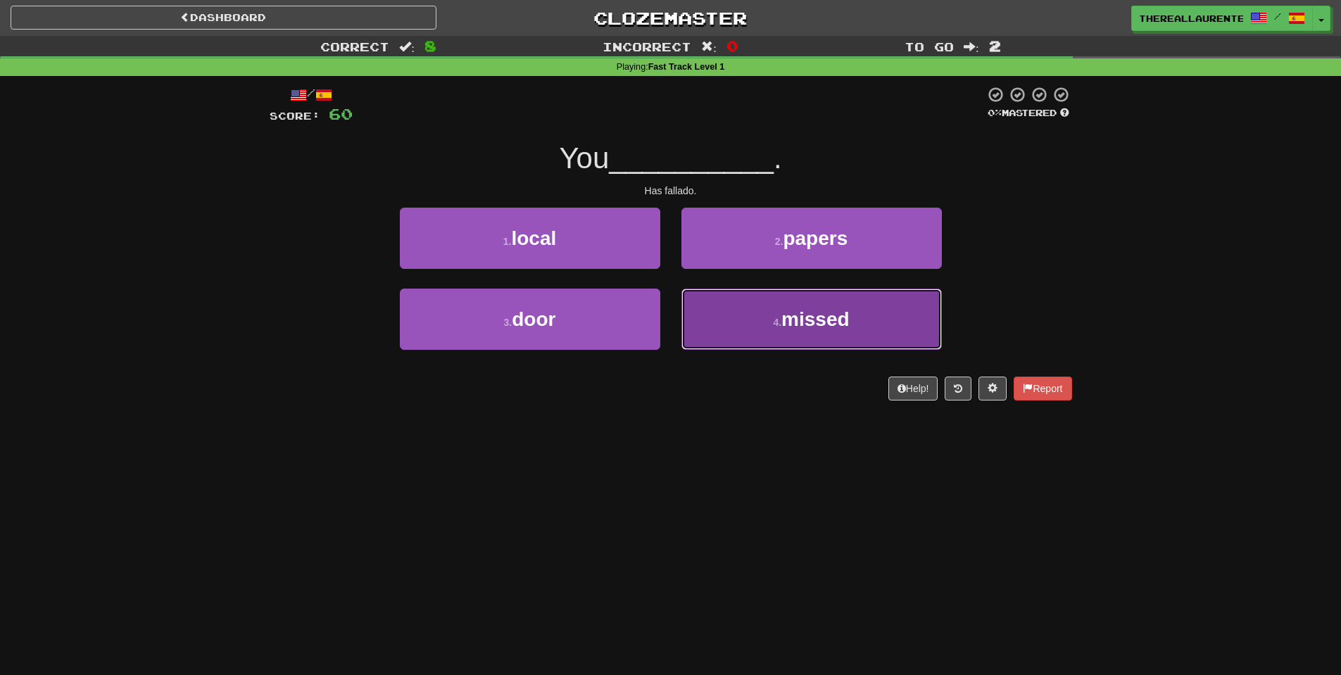
click at [743, 308] on button "4 . missed" at bounding box center [811, 319] width 260 height 61
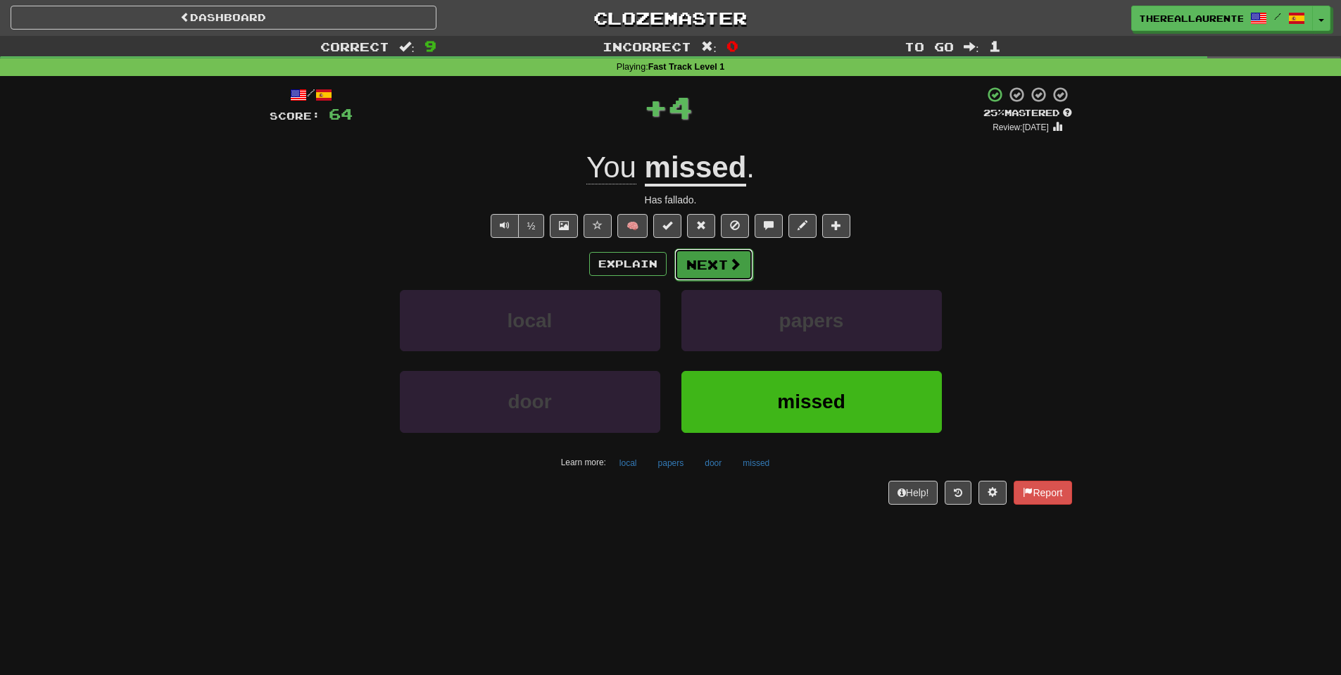
click at [731, 270] on span at bounding box center [735, 264] width 13 height 13
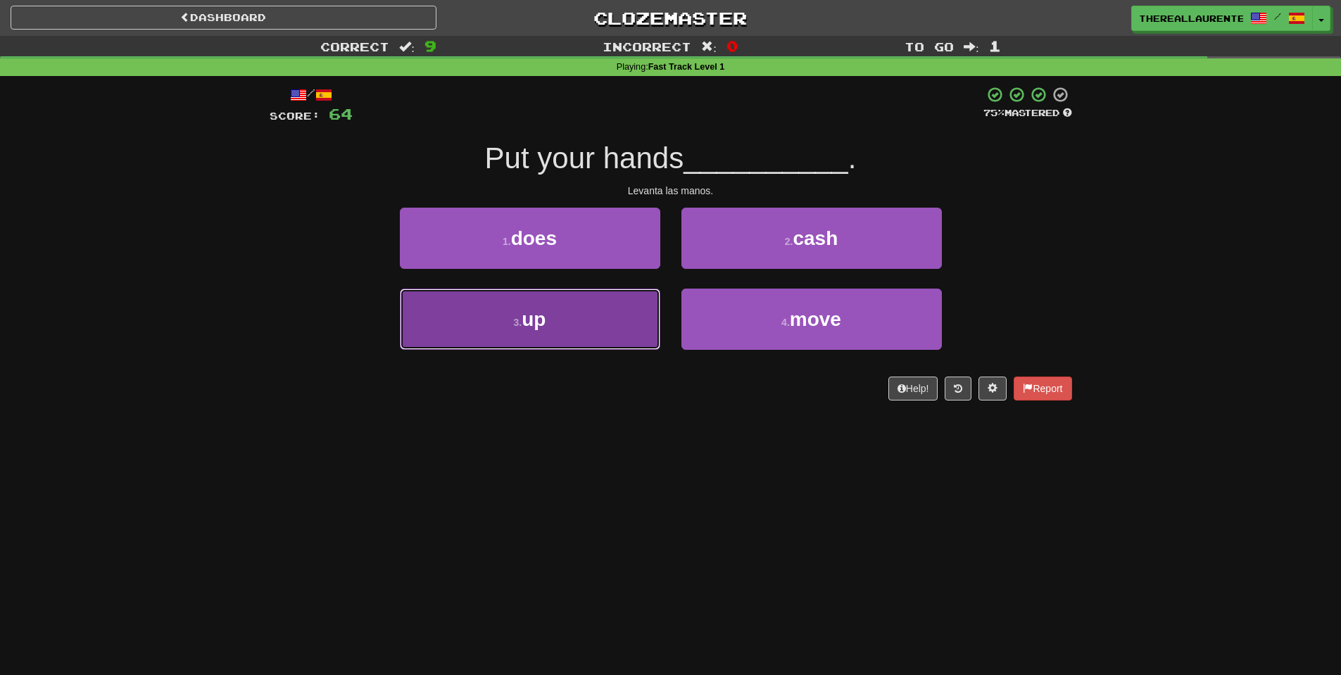
click at [603, 323] on button "3 . up" at bounding box center [530, 319] width 260 height 61
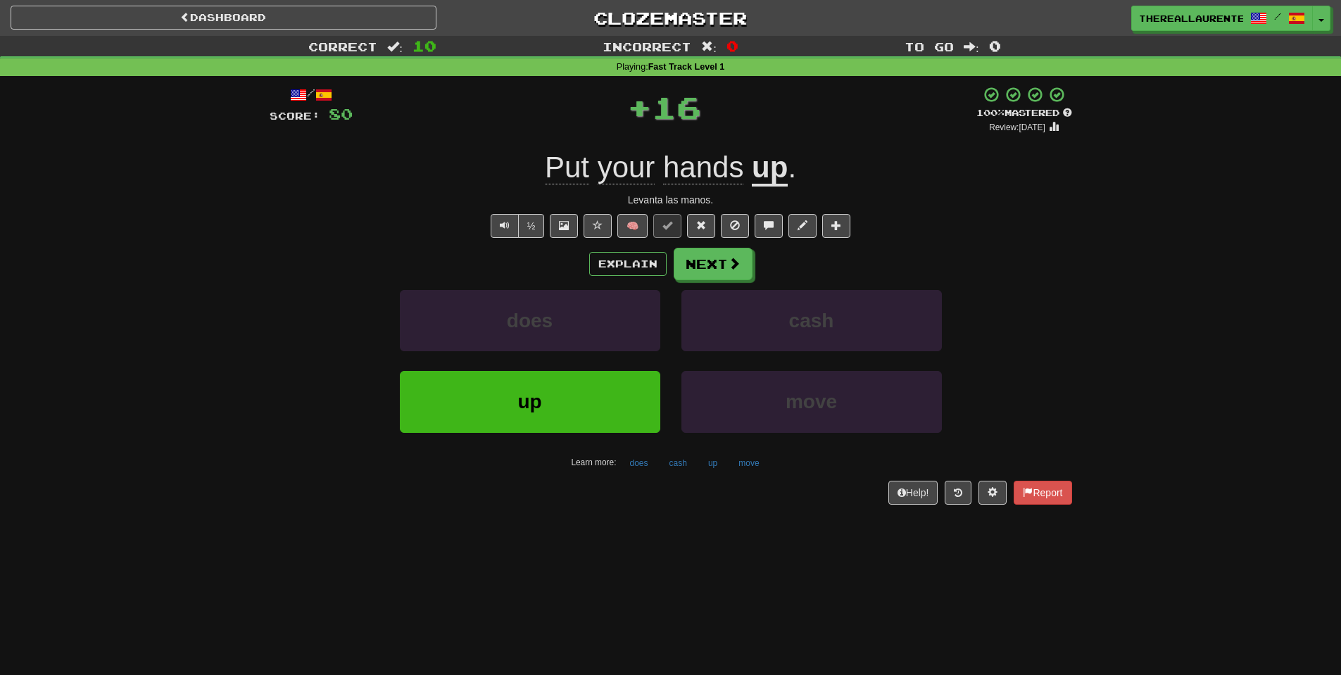
click at [758, 279] on div "Explain Next" at bounding box center [671, 264] width 803 height 32
click at [715, 268] on button "Next" at bounding box center [713, 264] width 79 height 32
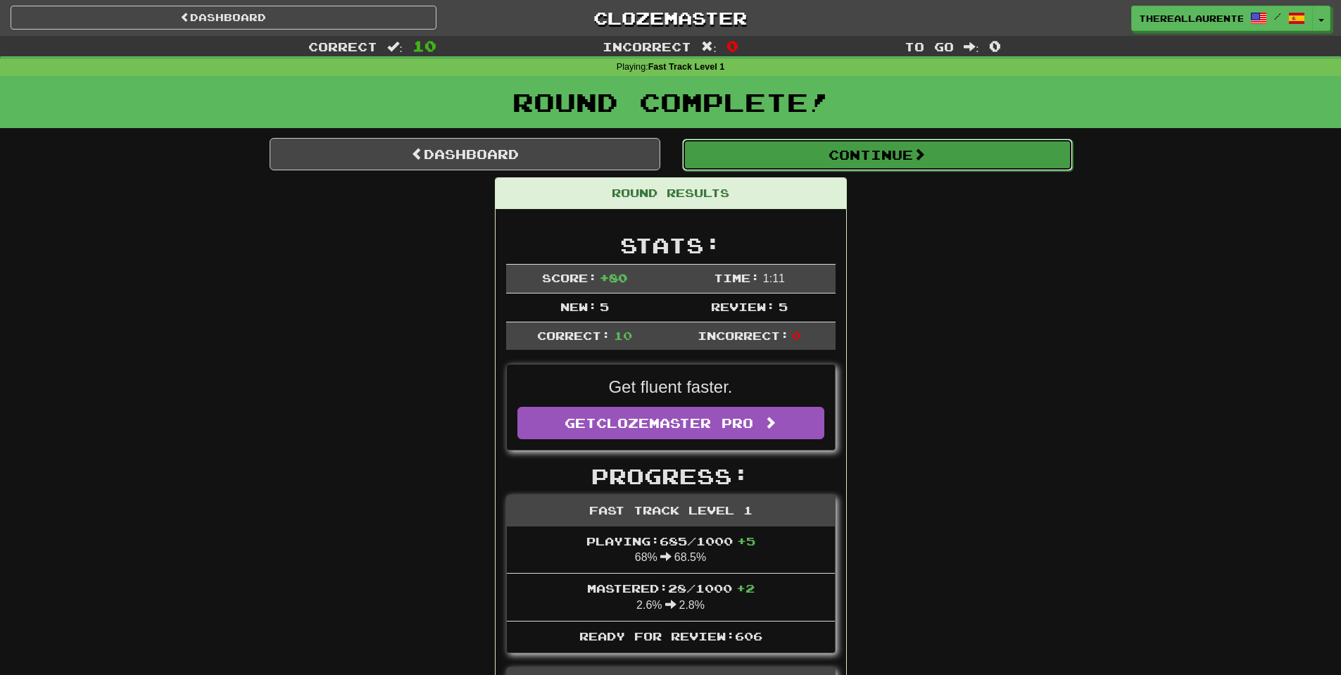
click at [931, 165] on button "Continue" at bounding box center [877, 155] width 391 height 32
